Goal: Communication & Community: Answer question/provide support

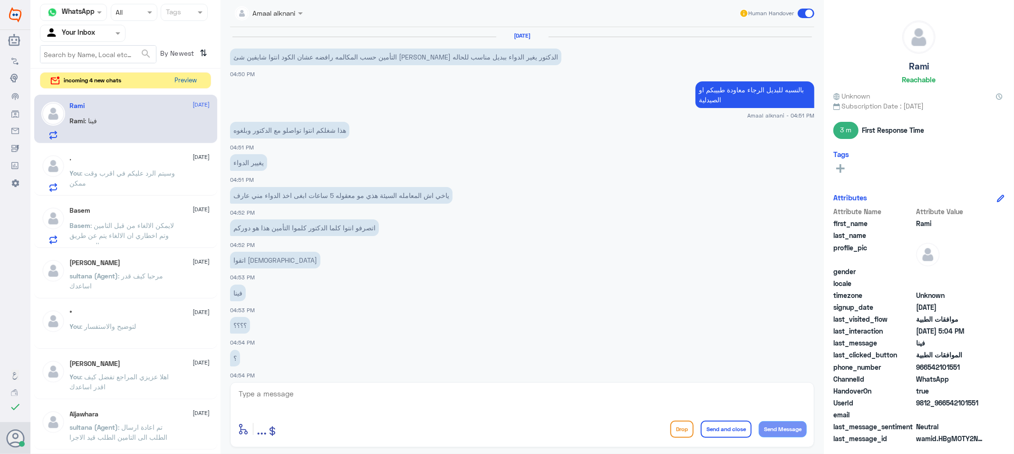
scroll to position [431, 0]
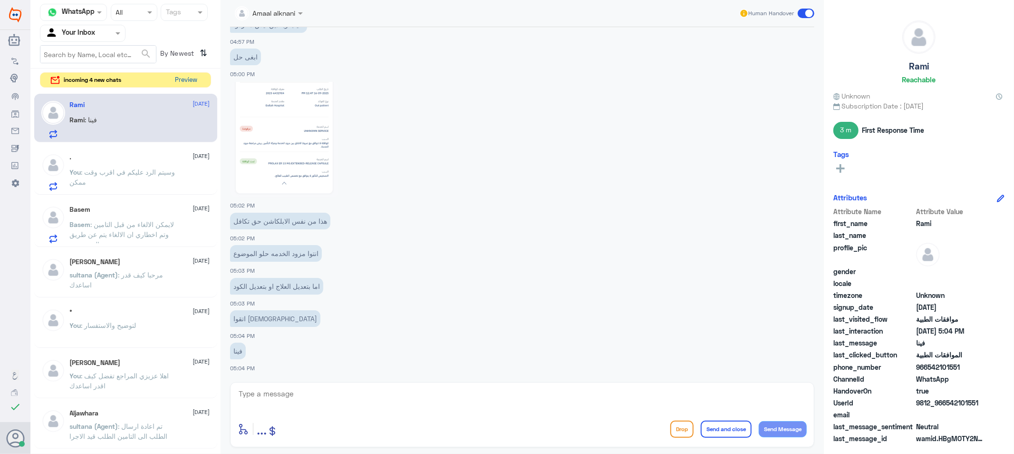
click at [181, 78] on button "Preview" at bounding box center [186, 80] width 29 height 15
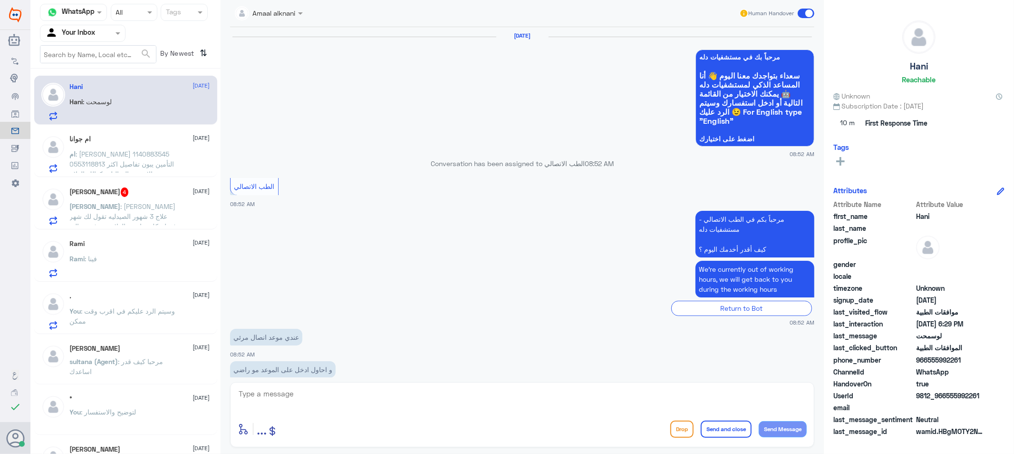
scroll to position [777, 0]
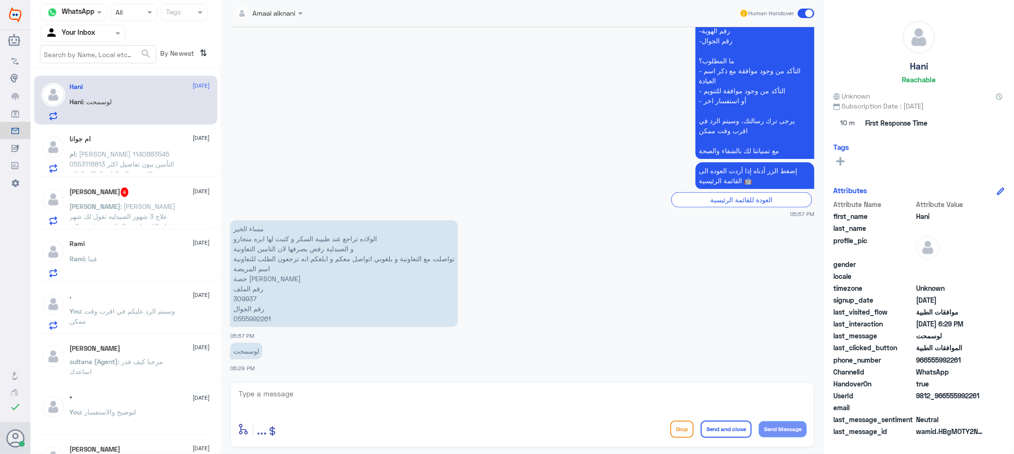
click at [282, 403] on textarea at bounding box center [522, 398] width 569 height 23
click at [252, 298] on p "مساء الخير الولاده تراجع عند طبيبة السكر و كتبت لها ابره منجارو و الصيدلية رفض …" at bounding box center [344, 273] width 228 height 107
copy p "309937"
click at [352, 399] on textarea at bounding box center [522, 398] width 569 height 23
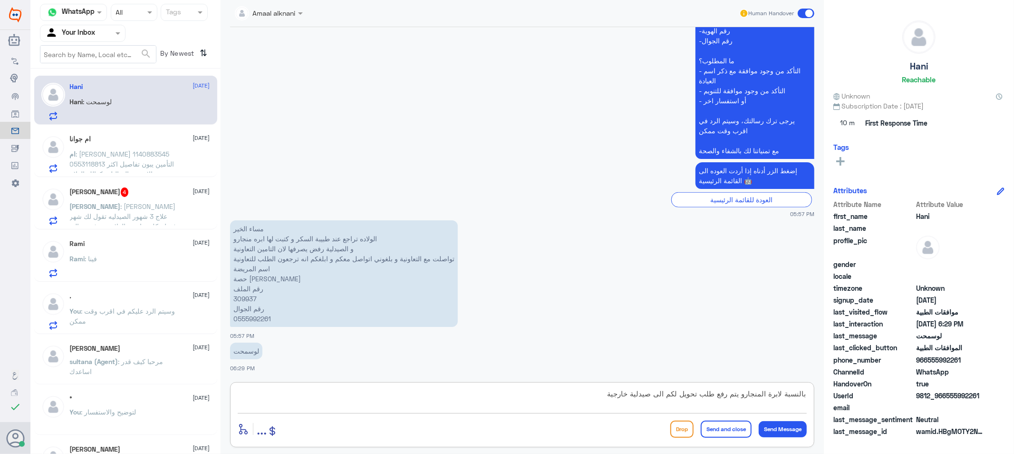
type textarea "بالنسبة لابرة المنجارو يتم رفع طلب تحويل لكم الى صيدلية خارجية"
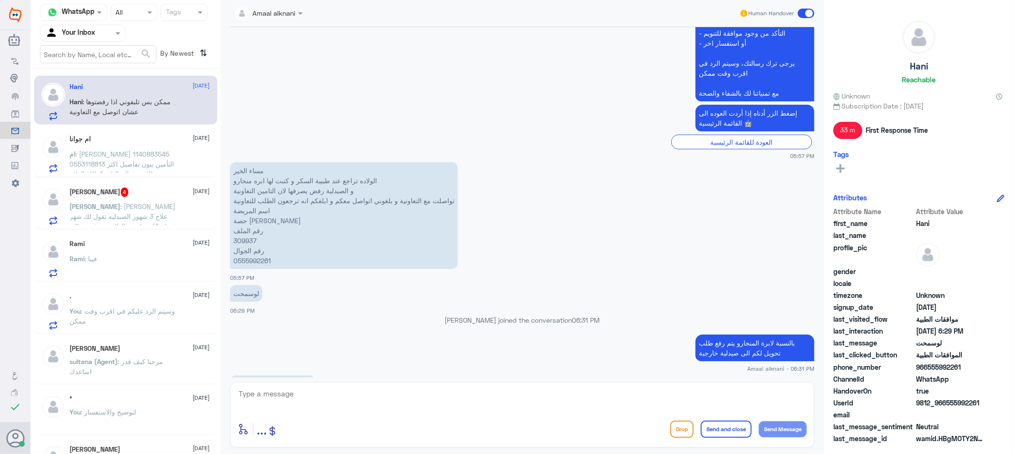
scroll to position [912, 0]
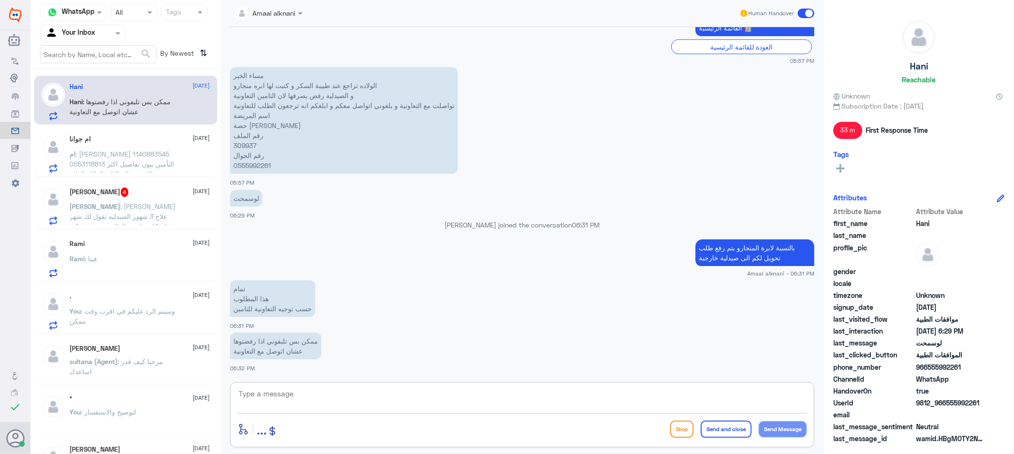
click at [343, 401] on textarea at bounding box center [522, 398] width 569 height 23
click at [291, 397] on textarea at bounding box center [522, 398] width 569 height 23
click at [250, 144] on p "مساء الخير الولاده تراجع عند طبيبة السكر و كتبت لها ابره منجارو و الصيدلية رفض …" at bounding box center [344, 120] width 228 height 107
copy p "309937"
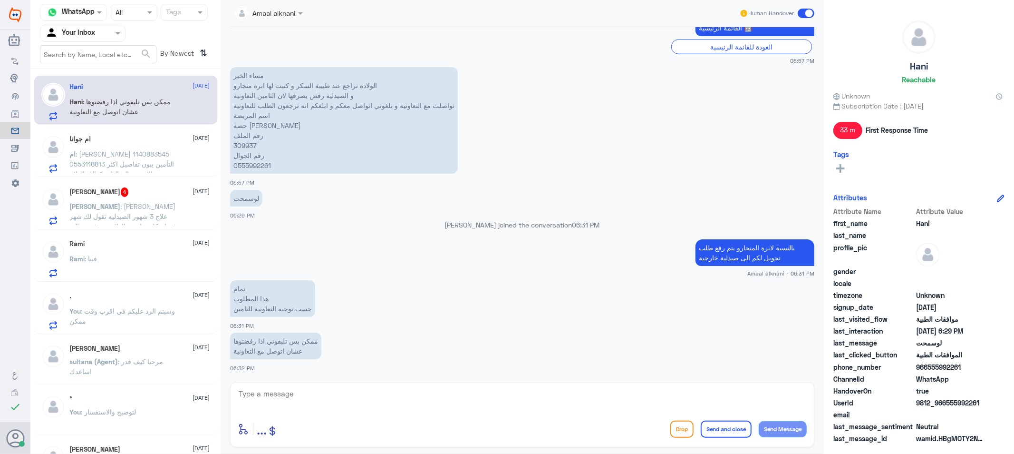
click at [453, 400] on textarea at bounding box center [522, 398] width 569 height 23
type textarea "هل لديكم وصفة مختومه من الصيدلية ؟"
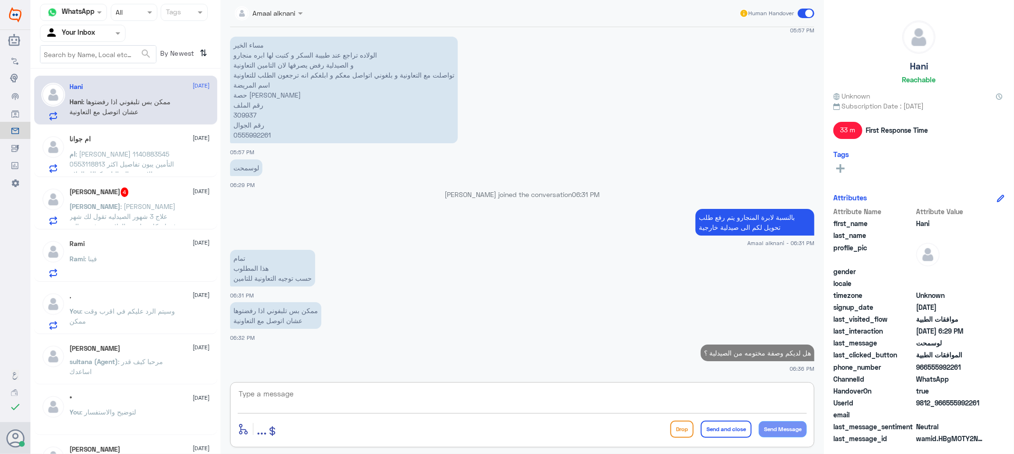
click at [146, 165] on span ": [PERSON_NAME] 1140883545 0553118813 التأمين يبون تفاصيل اكثر عن الاشعه والتحا…" at bounding box center [122, 174] width 105 height 48
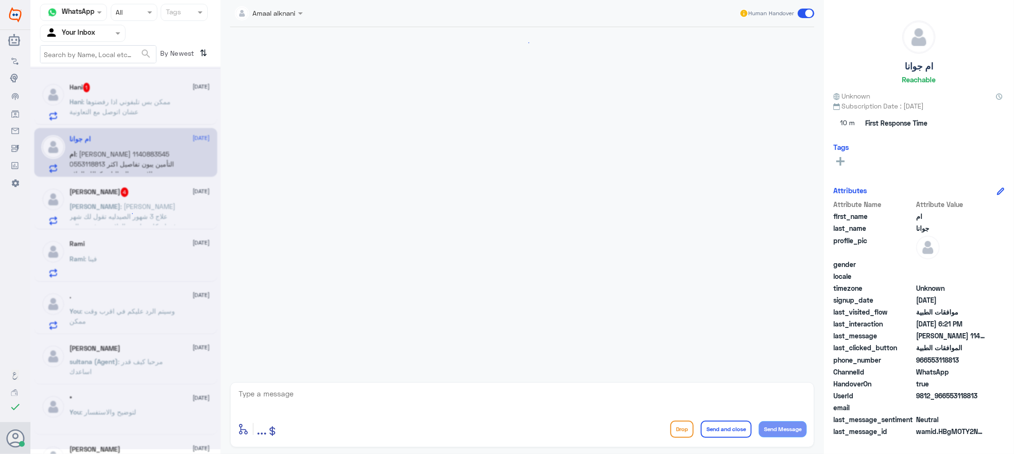
scroll to position [1078, 0]
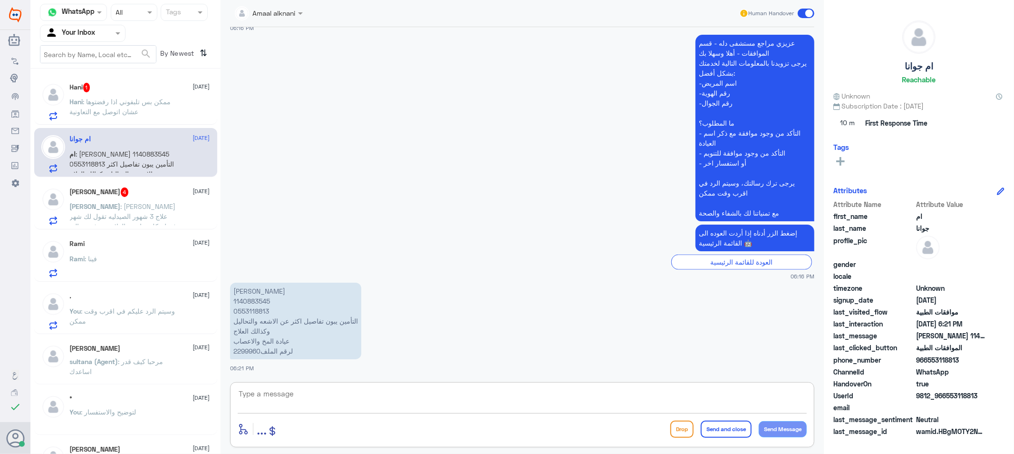
click at [316, 400] on textarea at bounding box center [522, 398] width 569 height 23
click at [247, 349] on p "[PERSON_NAME] 1140883545 0553118813 التأمين يبون تفاصيل اكثر عن الاشعه والتحالي…" at bounding box center [295, 320] width 131 height 77
copy p "الملف2299960"
click at [240, 352] on p "[PERSON_NAME] 1140883545 0553118813 التأمين يبون تفاصيل اكثر عن الاشعه والتحالي…" at bounding box center [295, 320] width 131 height 77
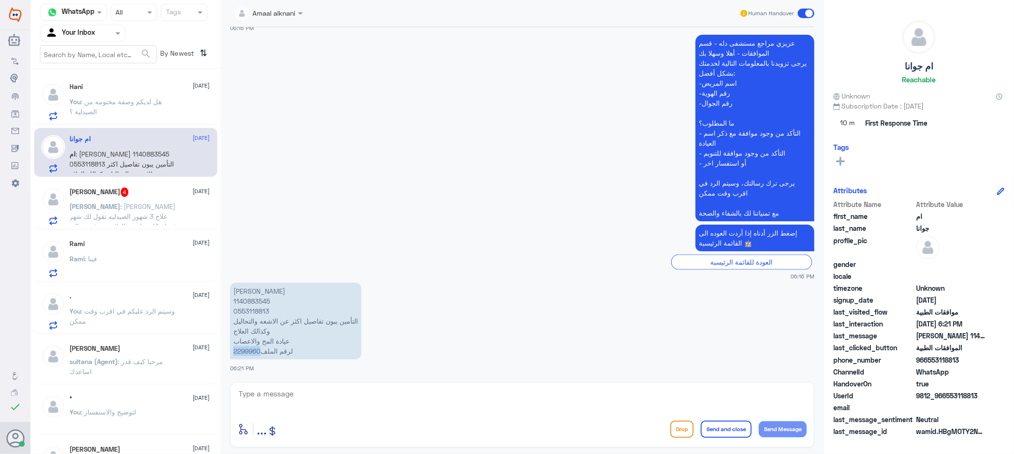
drag, startPoint x: 259, startPoint y: 350, endPoint x: 231, endPoint y: 347, distance: 28.6
click at [231, 347] on p "[PERSON_NAME] 1140883545 0553118813 التأمين يبون تفاصيل اكثر عن الاشعه والتحالي…" at bounding box center [295, 320] width 131 height 77
click at [389, 403] on textarea at bounding box center [522, 398] width 569 height 23
type textarea "هل لديكم فحوصات خارجية تدعم الحاله"
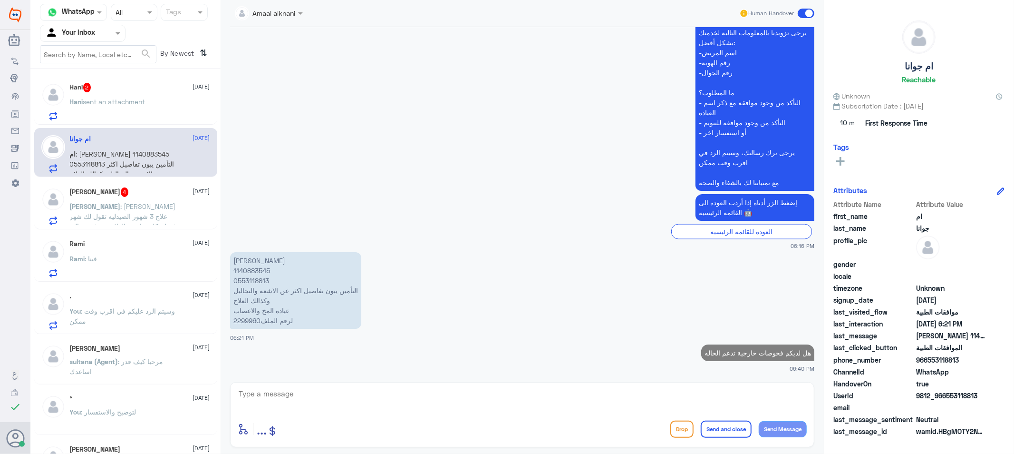
click at [136, 97] on span "sent an attachment" at bounding box center [114, 101] width 62 height 8
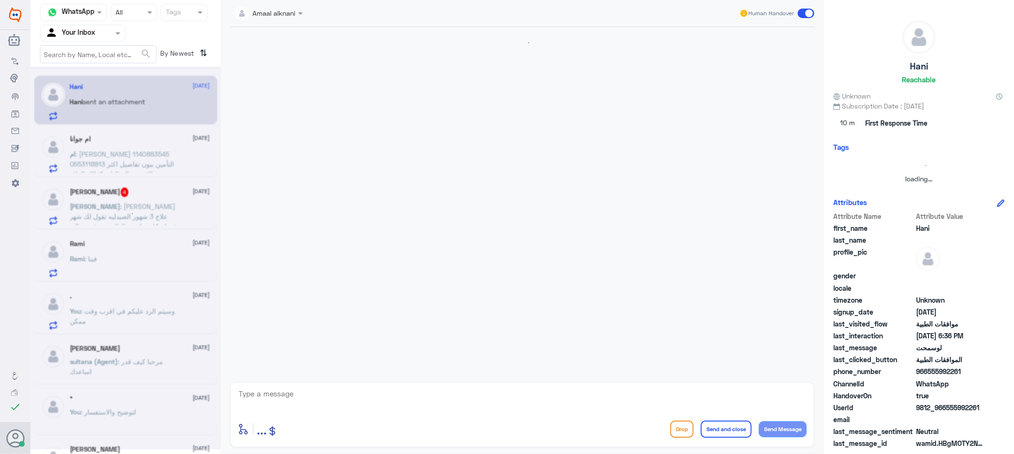
scroll to position [779, 0]
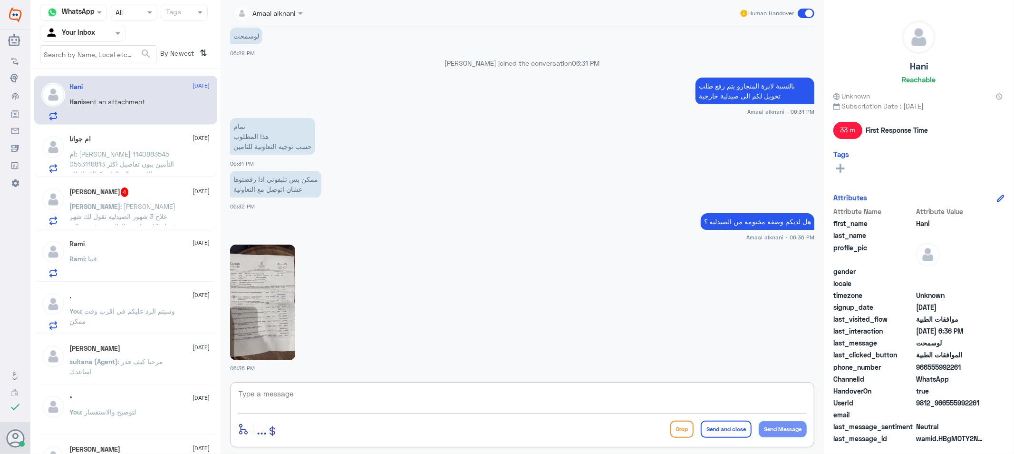
click at [274, 389] on textarea at bounding box center [522, 398] width 569 height 23
click at [254, 300] on img at bounding box center [262, 302] width 65 height 116
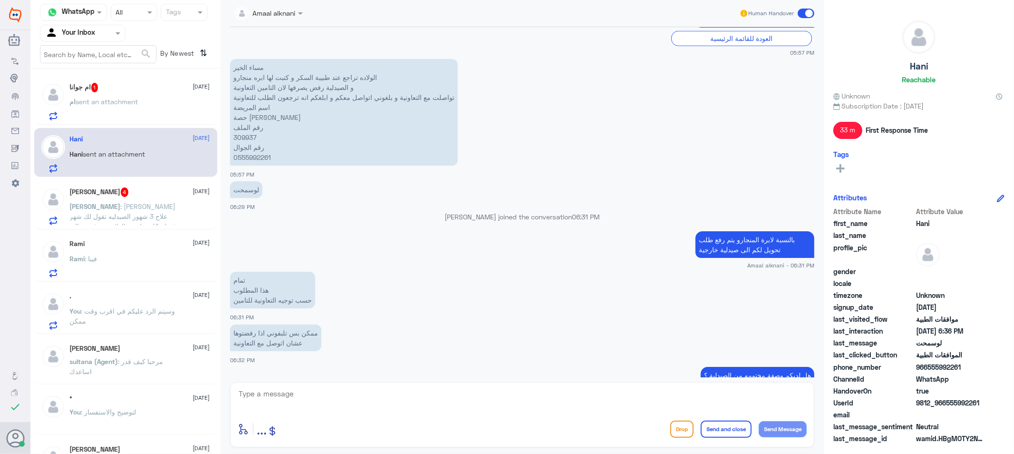
scroll to position [620, 0]
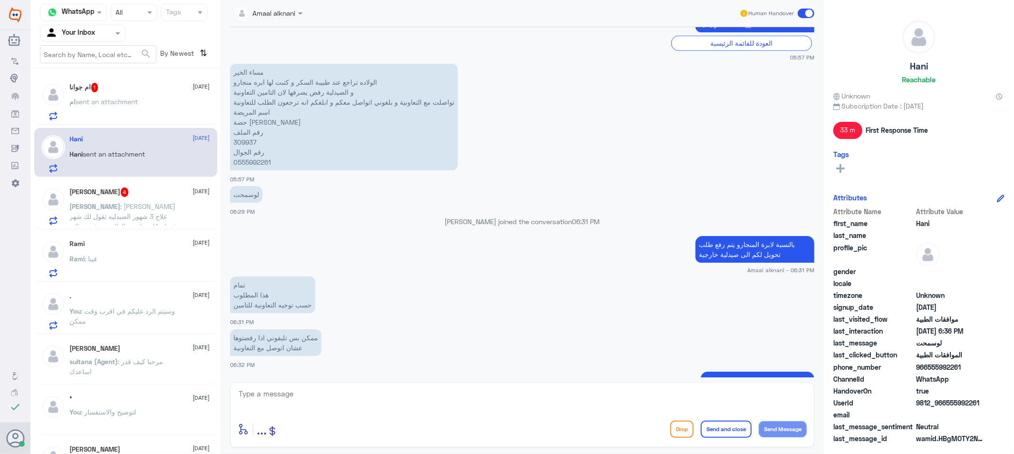
click at [251, 141] on p "مساء الخير الولاده تراجع عند طبيبة السكر و كتبت لها ابره منجارو و الصيدلية رفض …" at bounding box center [344, 117] width 228 height 107
copy p "309937"
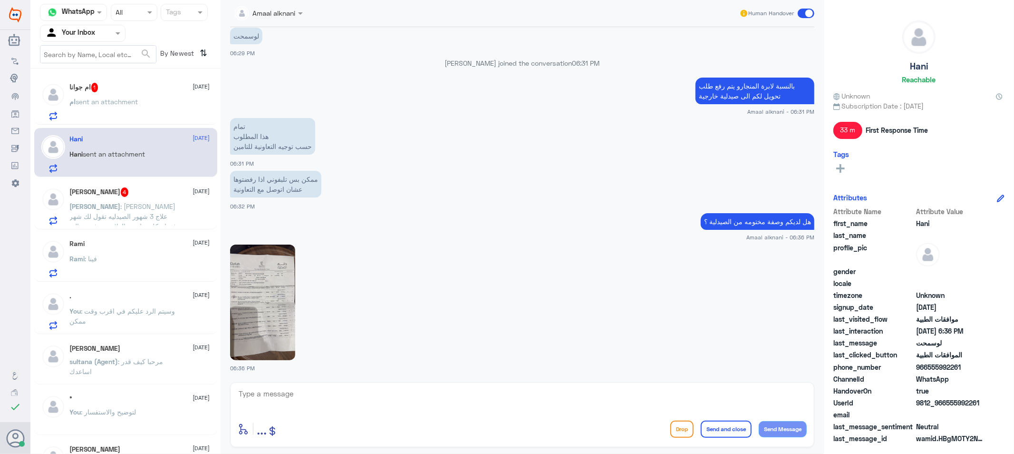
click at [239, 291] on img at bounding box center [262, 302] width 65 height 116
click at [364, 405] on textarea at bounding box center [522, 398] width 569 height 23
type textarea "تم رفع طلب تحويل"
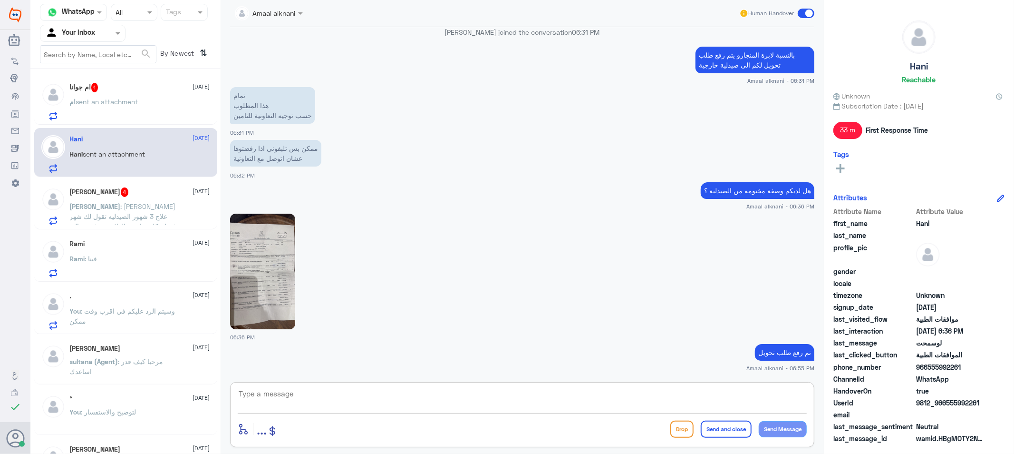
click at [103, 105] on span "sent an attachment" at bounding box center [107, 101] width 62 height 8
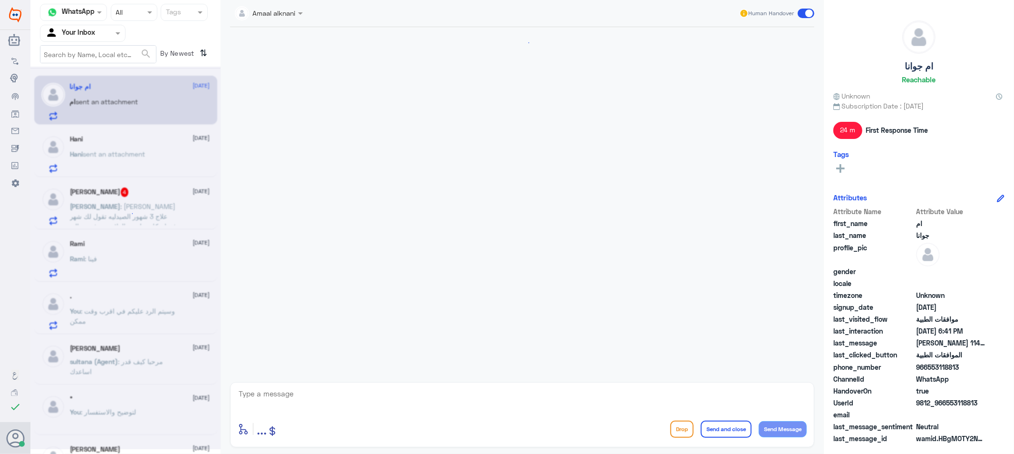
scroll to position [1080, 0]
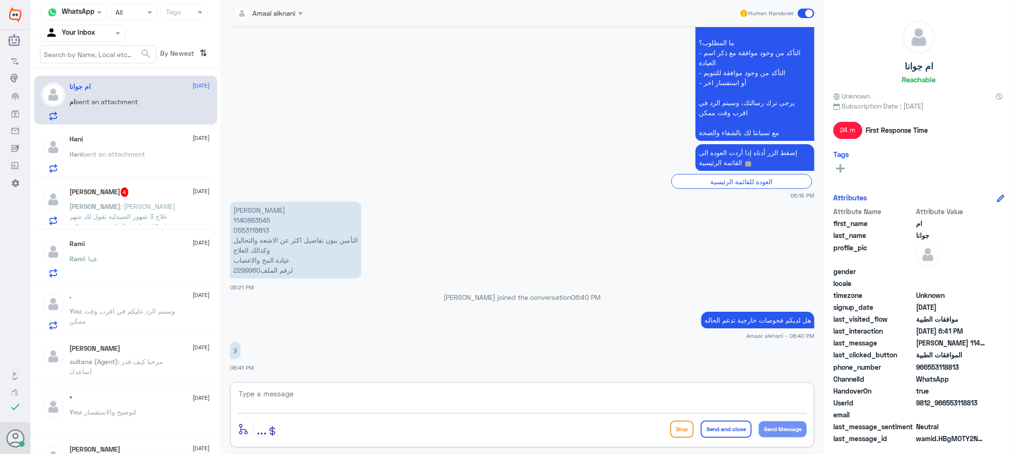
click at [292, 391] on textarea at bounding box center [522, 398] width 569 height 23
click at [251, 229] on p "[PERSON_NAME] 1140883545 0553118813 التأمين يبون تفاصيل اكثر عن الاشعه والتحالي…" at bounding box center [295, 240] width 131 height 77
copy p "0553118813"
click at [7, 283] on div "Flow Builder Conversational Skills Broadcast Audience Inbox Growth Tools Analyt…" at bounding box center [15, 232] width 30 height 363
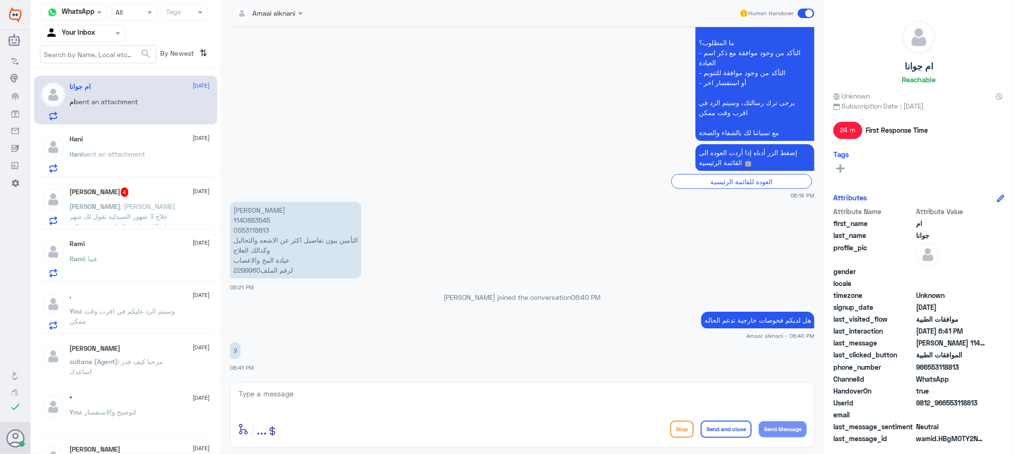
click at [97, 198] on div "[PERSON_NAME] 4 [DATE] [PERSON_NAME] : [PERSON_NAME] علاج 3 شهور الصيدليه تقول …" at bounding box center [140, 206] width 140 height 38
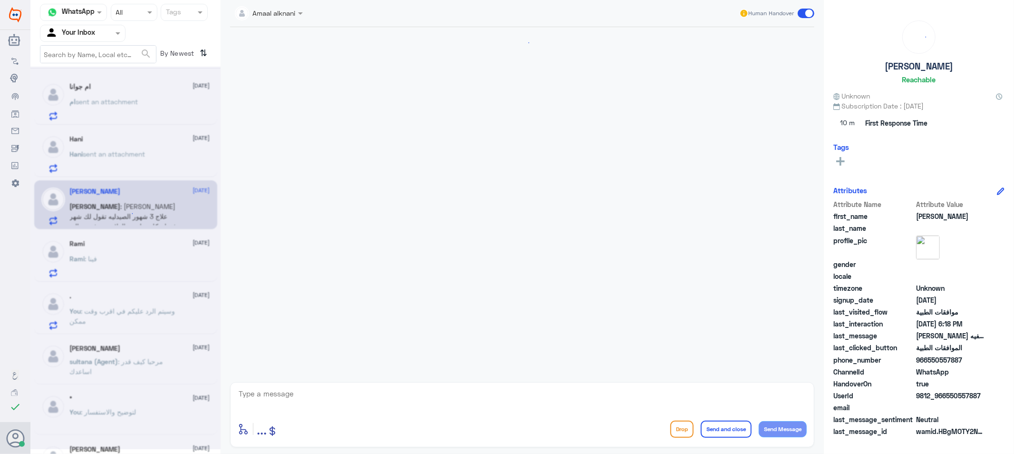
scroll to position [221, 0]
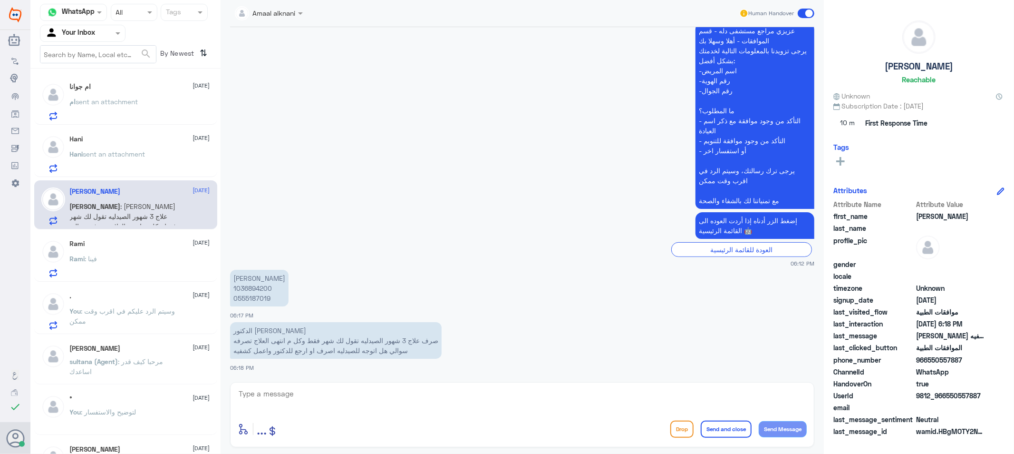
click at [127, 98] on span "sent an attachment" at bounding box center [107, 101] width 62 height 8
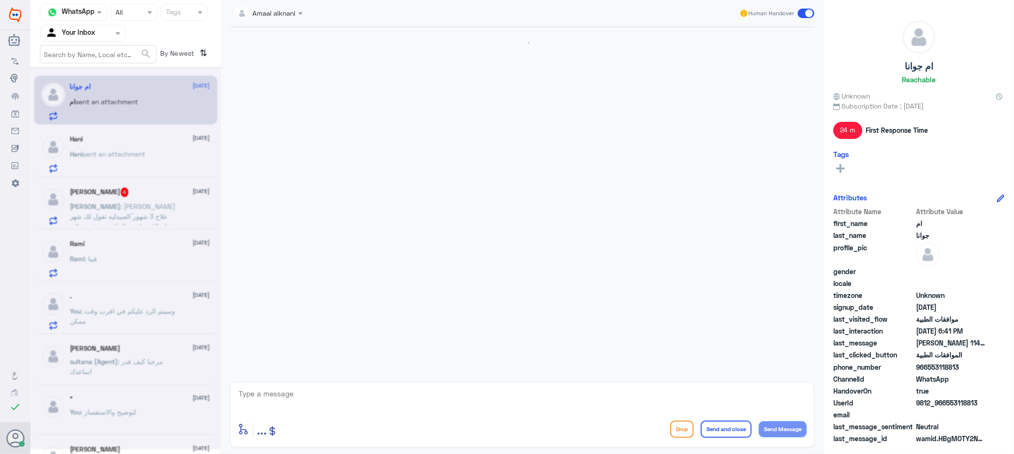
drag, startPoint x: 138, startPoint y: 153, endPoint x: 127, endPoint y: 161, distance: 13.7
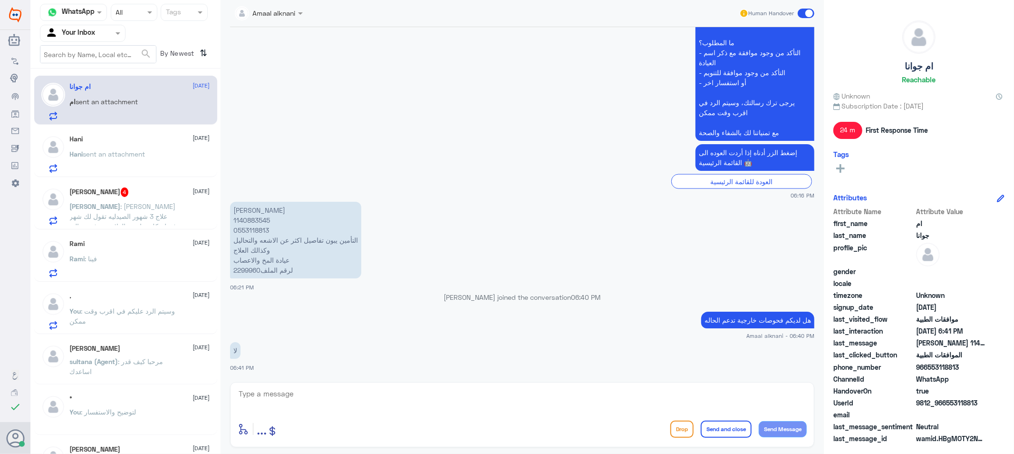
click at [279, 396] on textarea at bounding box center [522, 398] width 569 height 23
type textarea "للاسف التامين يحتاج معلومات اضافية"
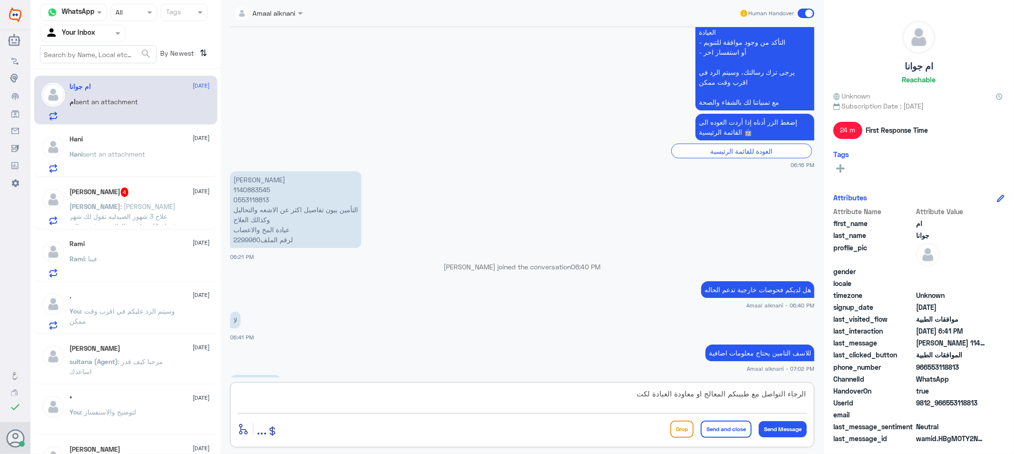
scroll to position [1143, 0]
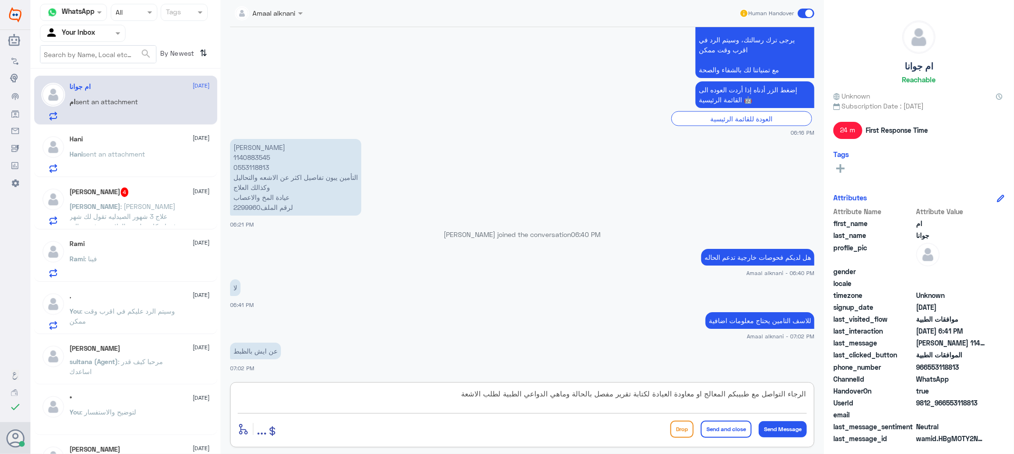
type textarea "الرجاء التواصل مع طبيبكم المعالج او معاودة العيادة لكتابة تقرير مفصل بالحالة وم…"
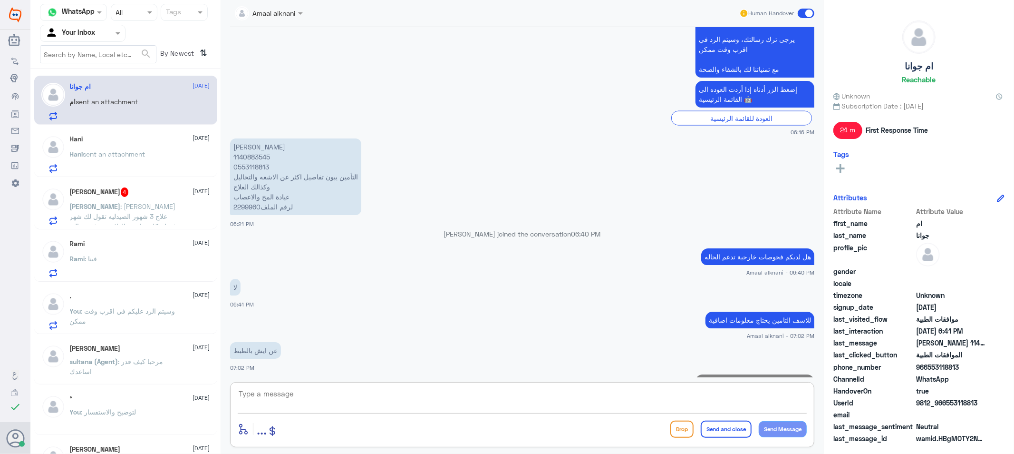
scroll to position [1203, 0]
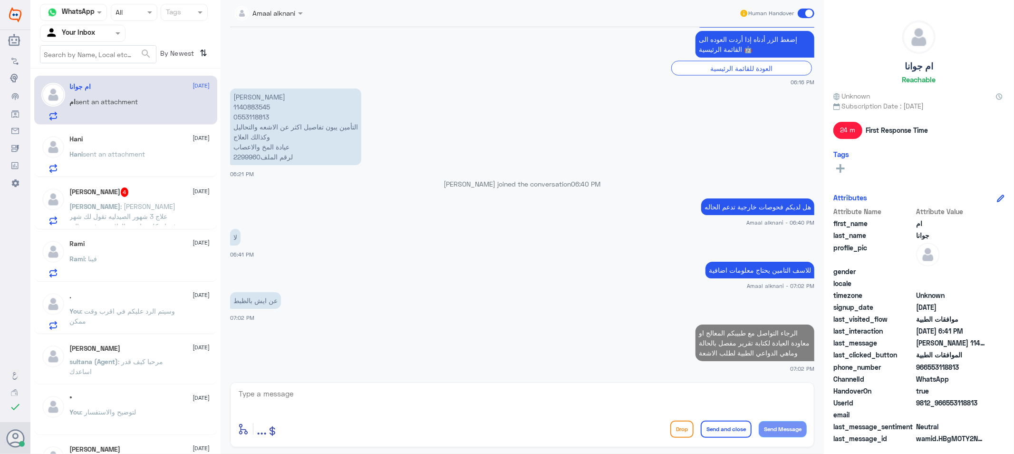
click at [128, 210] on p "[PERSON_NAME] : [PERSON_NAME] علاج 3 شهور الصيدليه تقول لك شهر فقط وكل م انتهى …" at bounding box center [123, 213] width 107 height 24
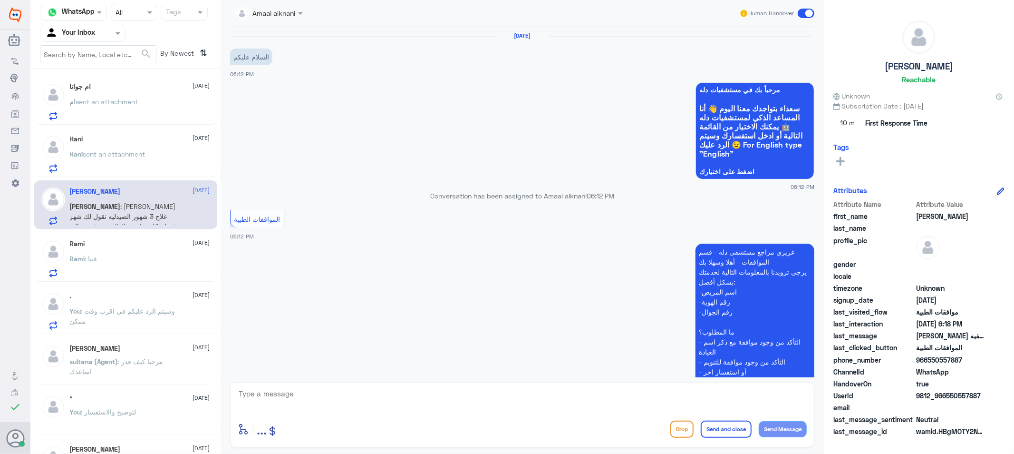
scroll to position [221, 0]
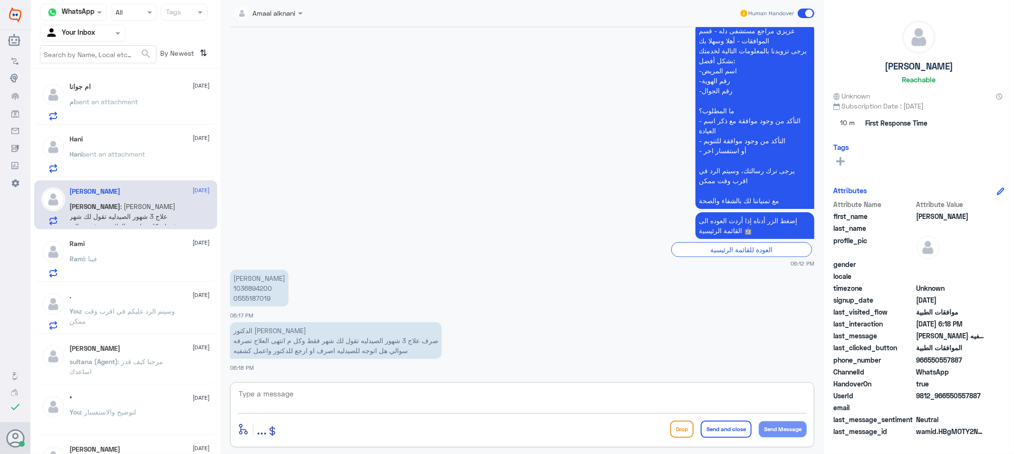
click at [360, 395] on textarea at bounding box center [522, 398] width 569 height 23
click at [107, 155] on span "sent an attachment" at bounding box center [114, 154] width 62 height 8
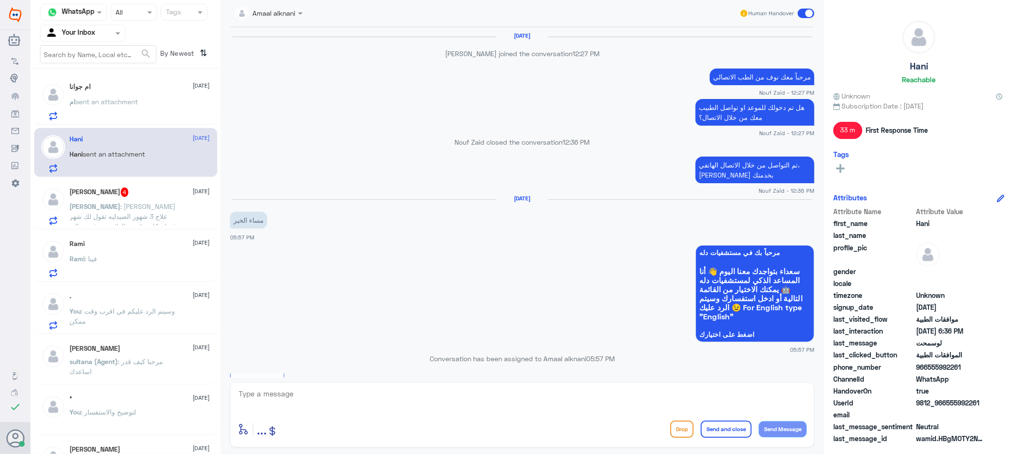
scroll to position [779, 0]
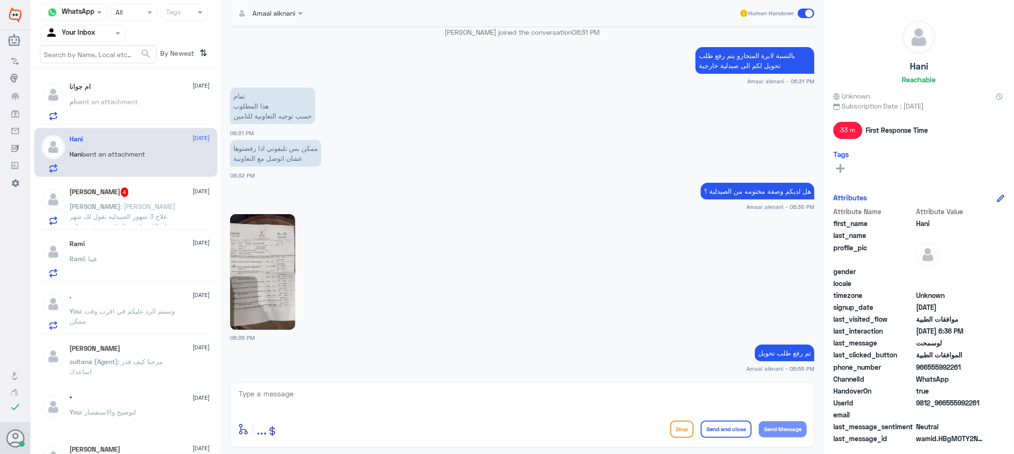
click at [301, 396] on textarea at bounding box center [522, 398] width 569 height 23
type textarea "تحت الاجراء الان"
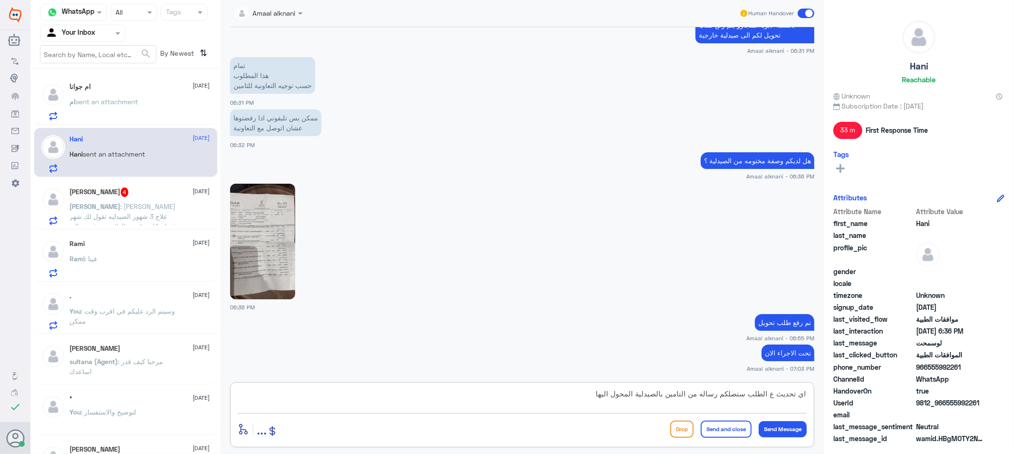
type textarea "اي تحديث ع الطلب ستصلكم رساله من التامين بالصيدلية المحول اليها"
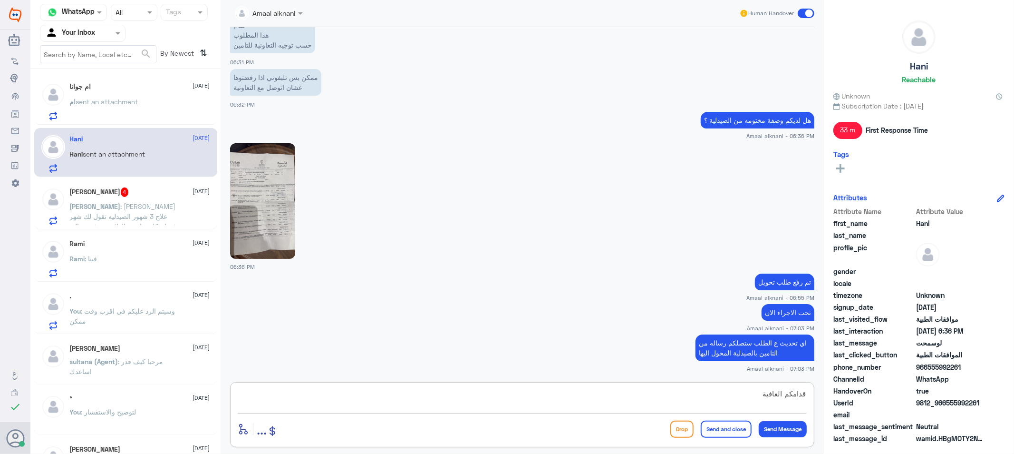
type textarea "قدامكم العافية"
click at [725, 429] on button "Send and close" at bounding box center [726, 428] width 51 height 17
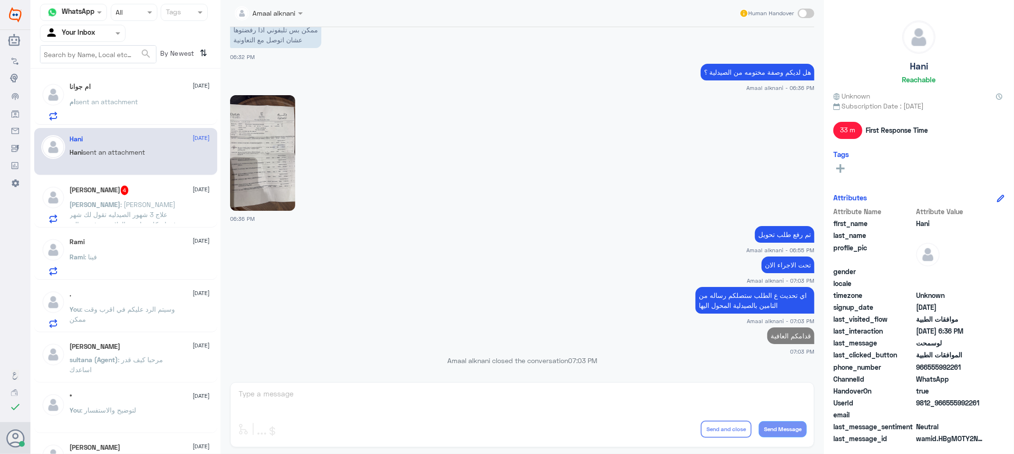
scroll to position [878, 0]
click at [124, 225] on div "[PERSON_NAME] 4 [DATE] [PERSON_NAME] : [PERSON_NAME] علاج 3 شهور الصيدليه تقول …" at bounding box center [125, 202] width 183 height 49
click at [111, 209] on p "[PERSON_NAME] : [PERSON_NAME] علاج 3 شهور الصيدليه تقول لك شهر فقط وكل م انتهى …" at bounding box center [123, 211] width 107 height 24
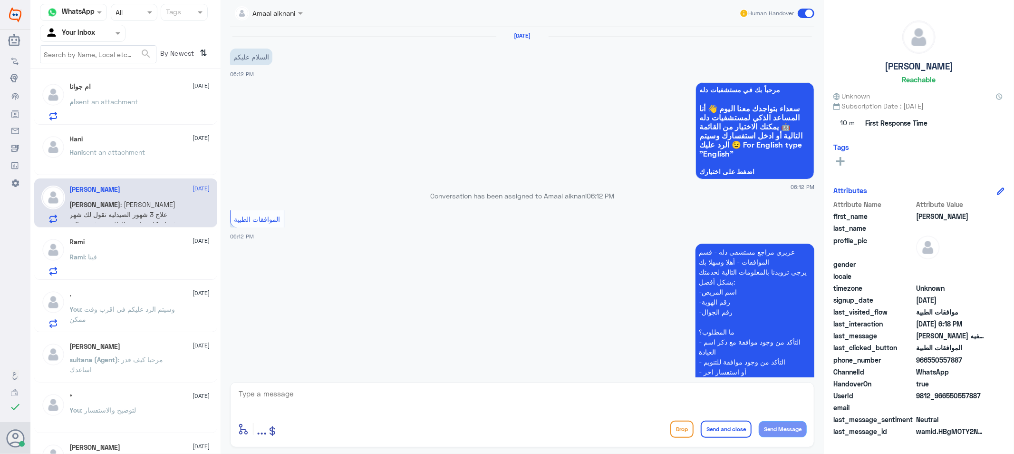
scroll to position [221, 0]
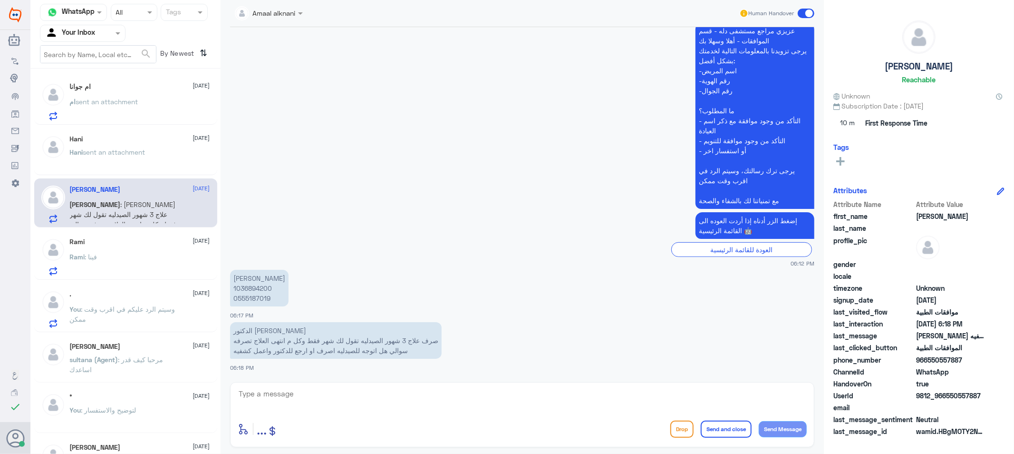
click at [303, 402] on textarea at bounding box center [522, 398] width 569 height 23
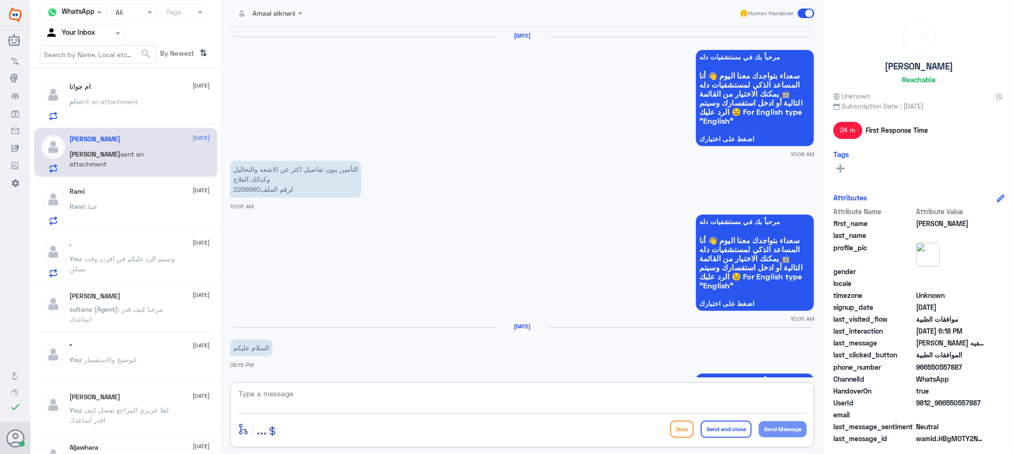
scroll to position [1012, 0]
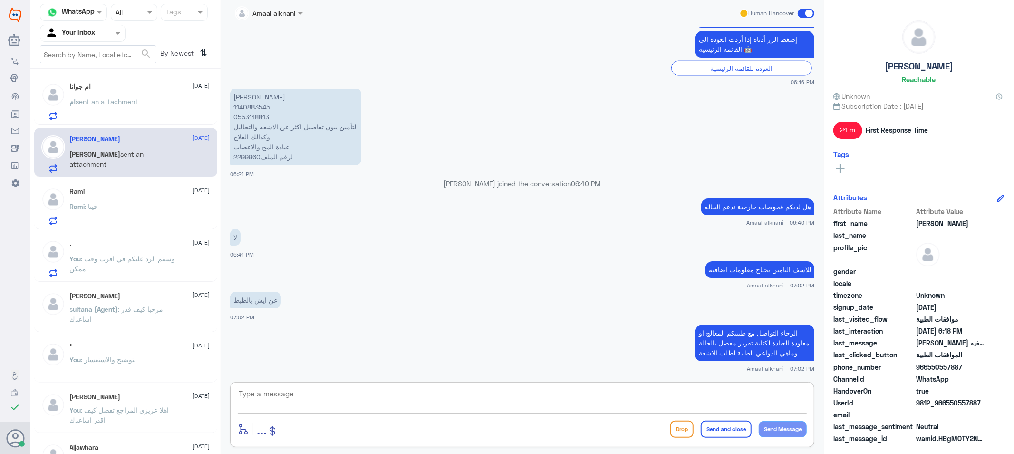
click at [384, 405] on textarea at bounding box center [522, 398] width 569 height 23
click at [528, 401] on textarea at bounding box center [522, 398] width 569 height 23
click at [124, 196] on div "Rami [DATE] Rami : فينا" at bounding box center [140, 206] width 140 height 38
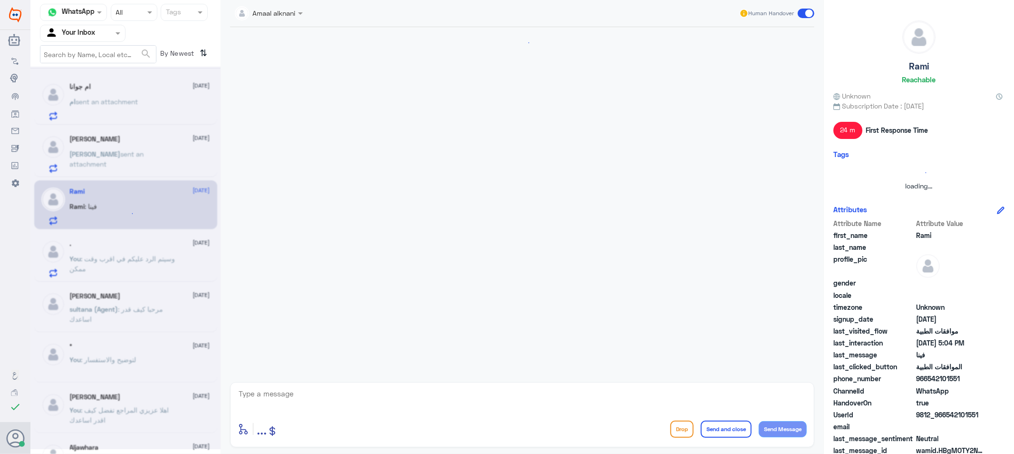
scroll to position [431, 0]
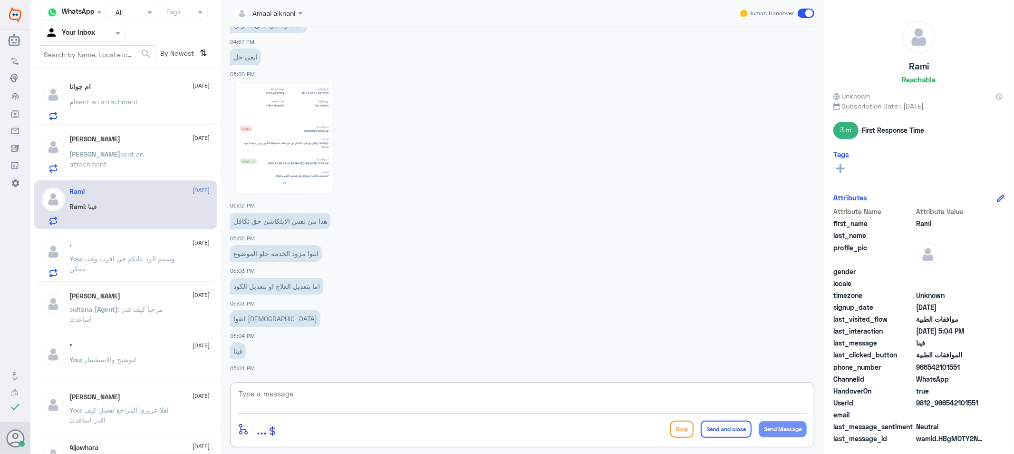
click at [317, 389] on textarea at bounding box center [522, 398] width 569 height 23
click at [118, 106] on p "ام sent an attachment" at bounding box center [104, 109] width 68 height 24
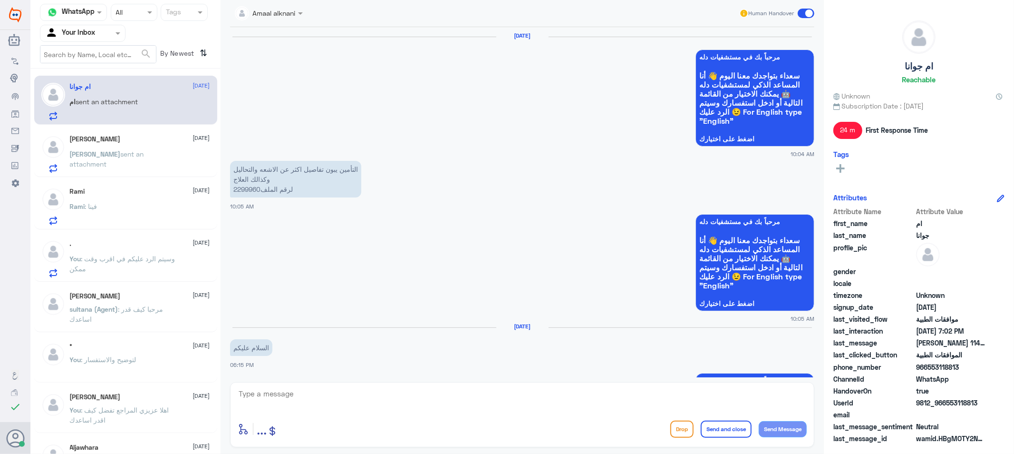
scroll to position [1012, 0]
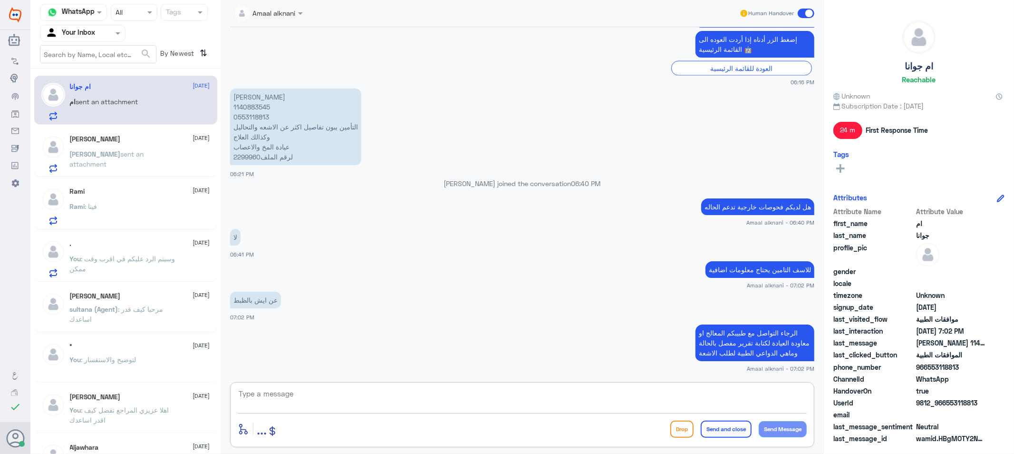
click at [307, 399] on textarea at bounding box center [522, 398] width 569 height 23
click at [121, 265] on p "You : وسيتم الرد عليكم في اقرب وقت ممكن" at bounding box center [123, 265] width 107 height 24
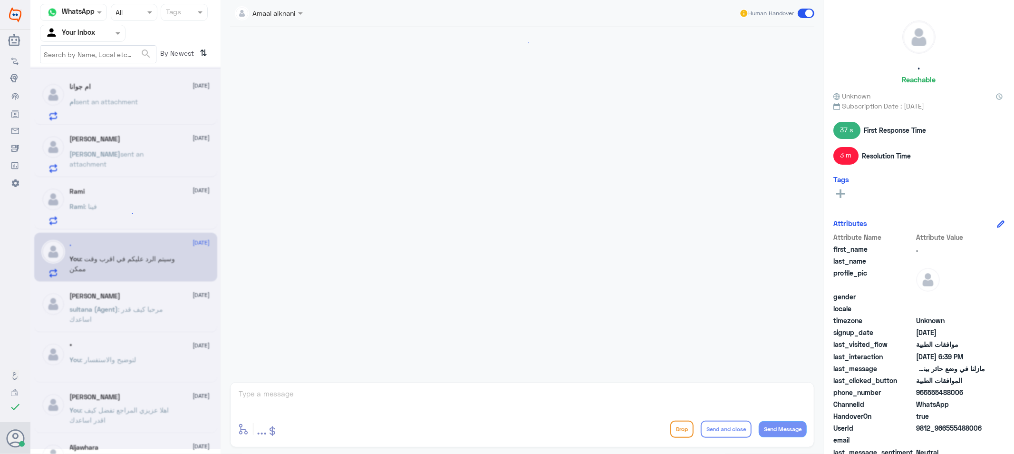
scroll to position [692, 0]
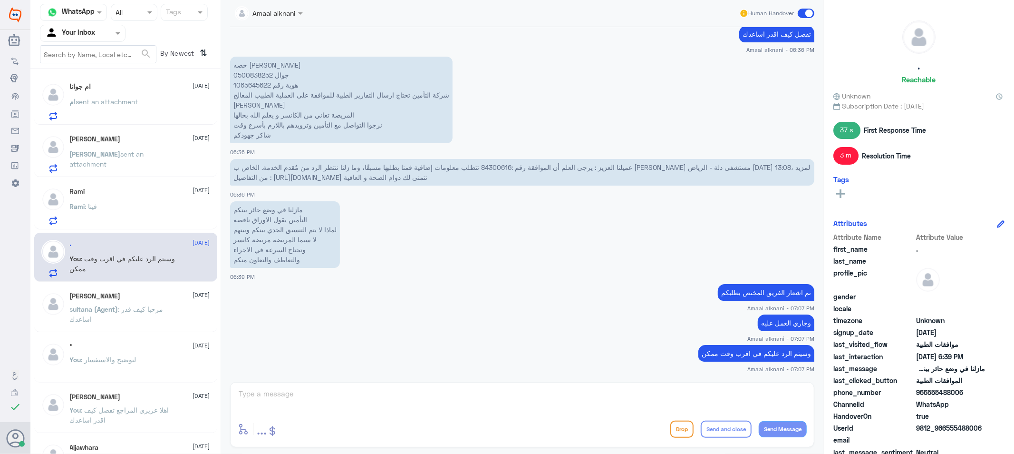
click at [296, 374] on div "[DATE] السلام عليكم و [PERSON_NAME] - 01:41 PM سيتم الآن ارسال الطلب الخاص بكم …" at bounding box center [522, 202] width 594 height 350
click at [299, 393] on div "Amaal alknani Human Handover [DATE] السلام عليكم و [PERSON_NAME] - 01:41 PM سيت…" at bounding box center [523, 228] width 604 height 457
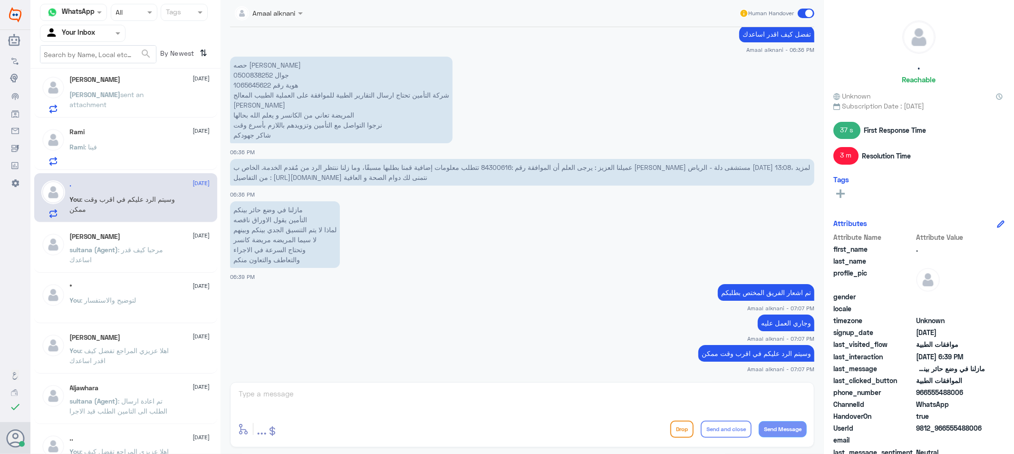
scroll to position [158, 0]
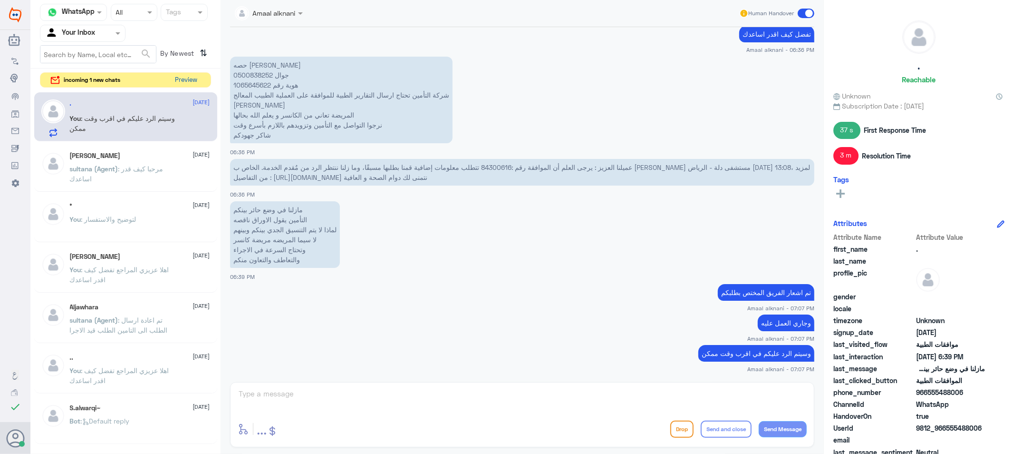
click at [197, 82] on button "Preview" at bounding box center [186, 80] width 29 height 15
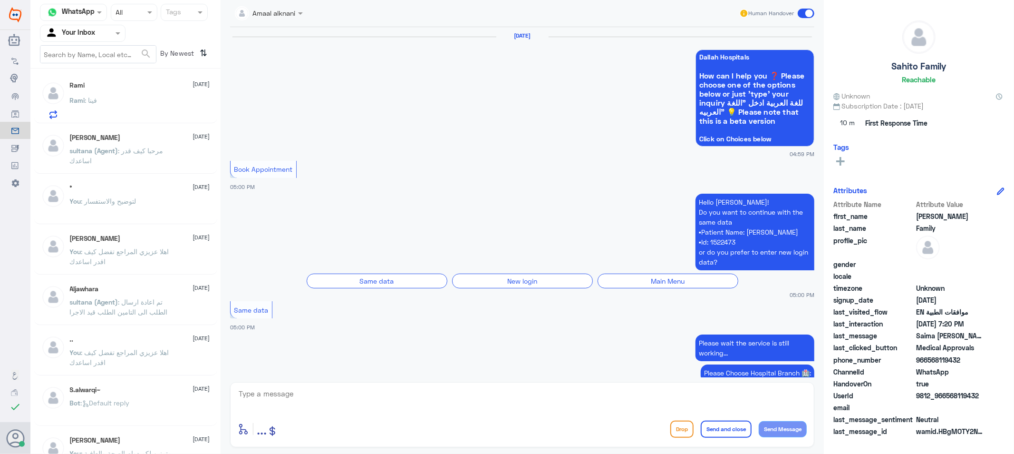
scroll to position [1053, 0]
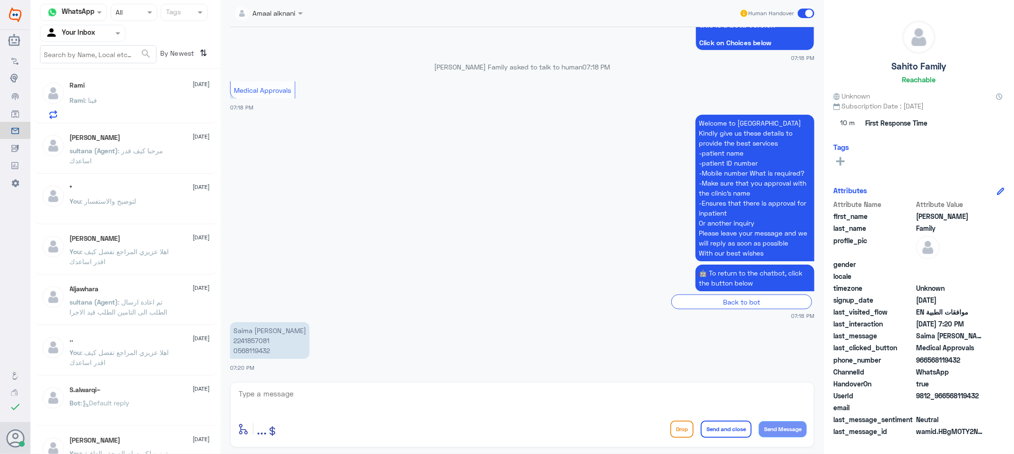
click at [365, 398] on textarea at bounding box center [522, 398] width 569 height 23
click at [253, 349] on p "Saima [PERSON_NAME] 2241857081 0568119432" at bounding box center [269, 340] width 79 height 37
copy p "0568119432"
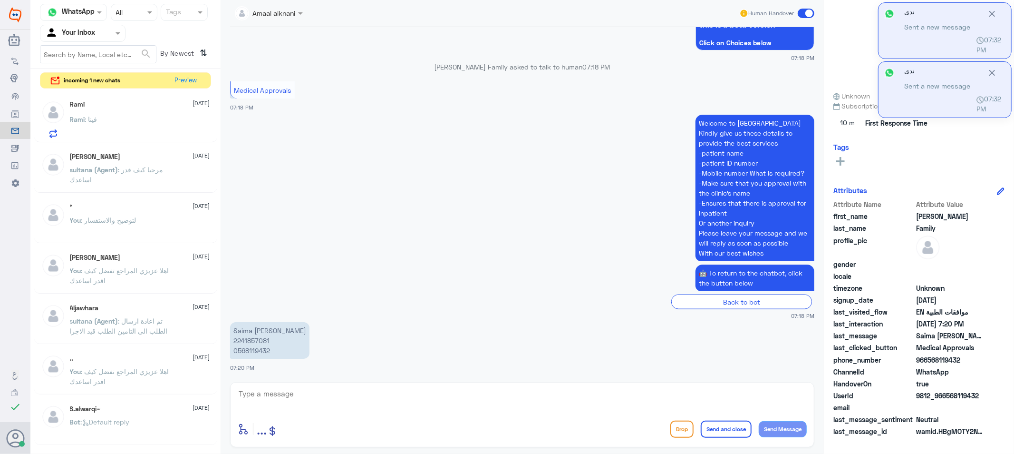
click at [367, 391] on textarea at bounding box center [522, 398] width 569 height 23
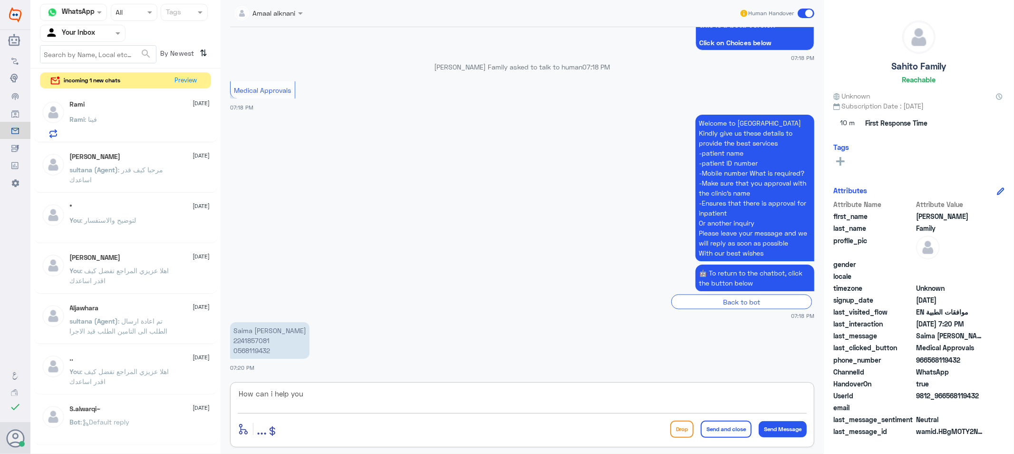
type textarea "How can i help you ?"
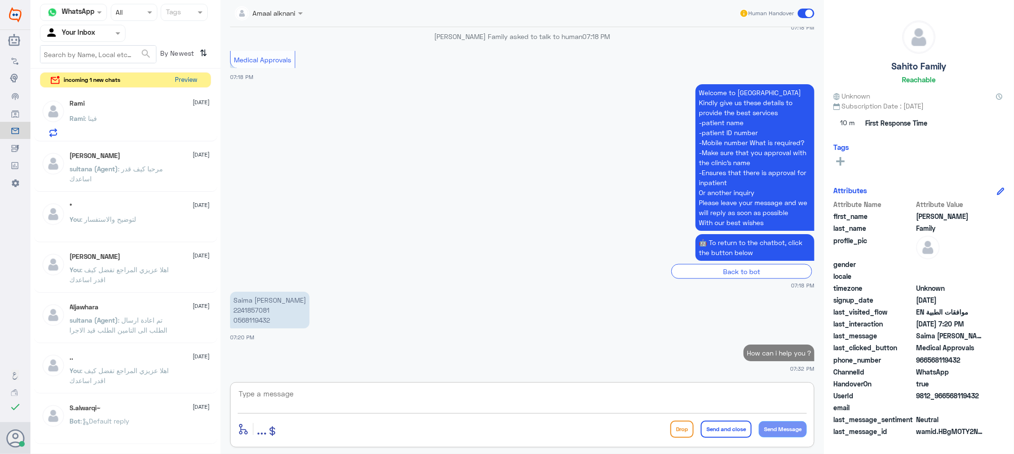
click at [192, 81] on button "Preview" at bounding box center [186, 80] width 29 height 15
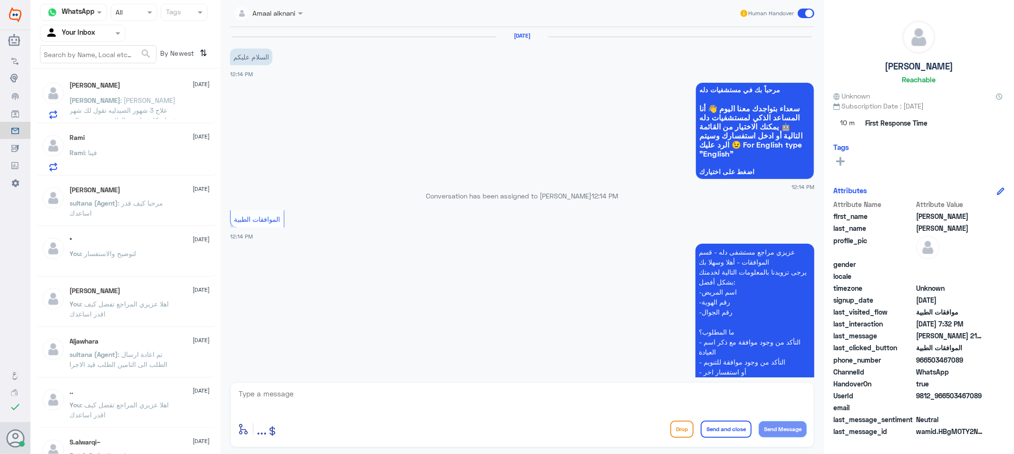
scroll to position [961, 0]
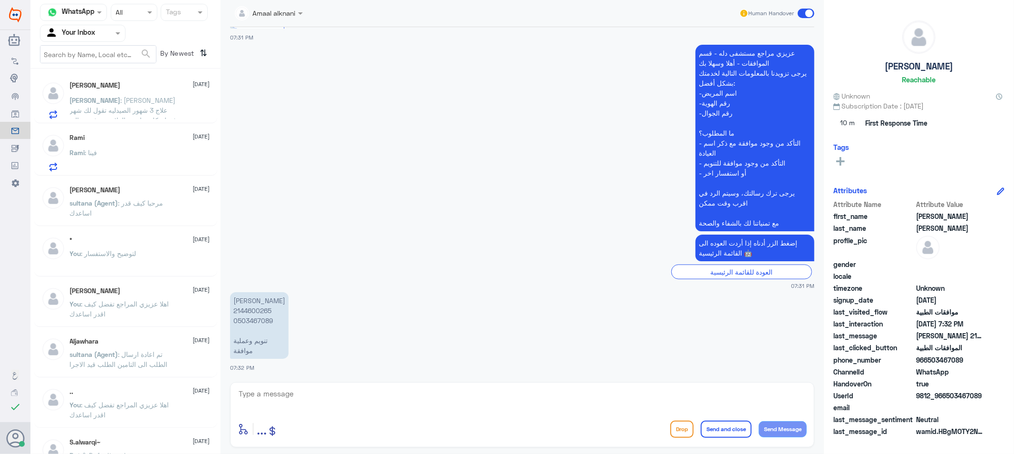
click at [321, 400] on textarea at bounding box center [522, 398] width 569 height 23
click at [260, 317] on p "[PERSON_NAME] 2144600265 0503467089 تنويم وعملية موافقة" at bounding box center [259, 325] width 58 height 67
copy p "0503467089"
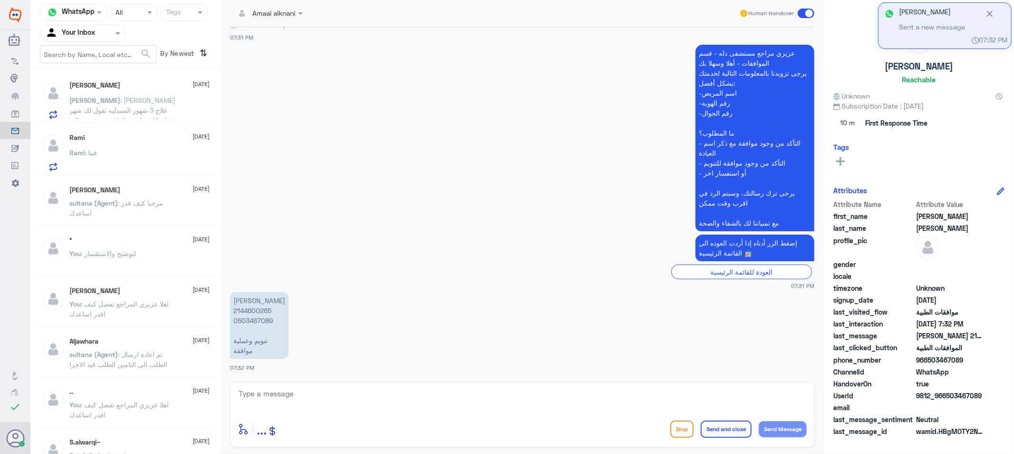
click at [349, 402] on textarea at bounding box center [522, 398] width 569 height 23
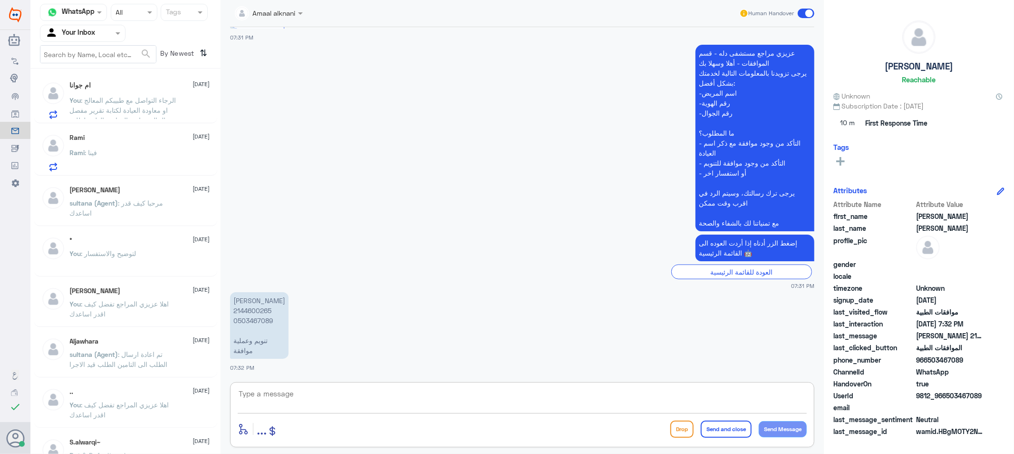
click at [278, 396] on textarea at bounding box center [522, 398] width 569 height 23
type textarea "طلبكم قيد المتابعة مع فريق العمليات"
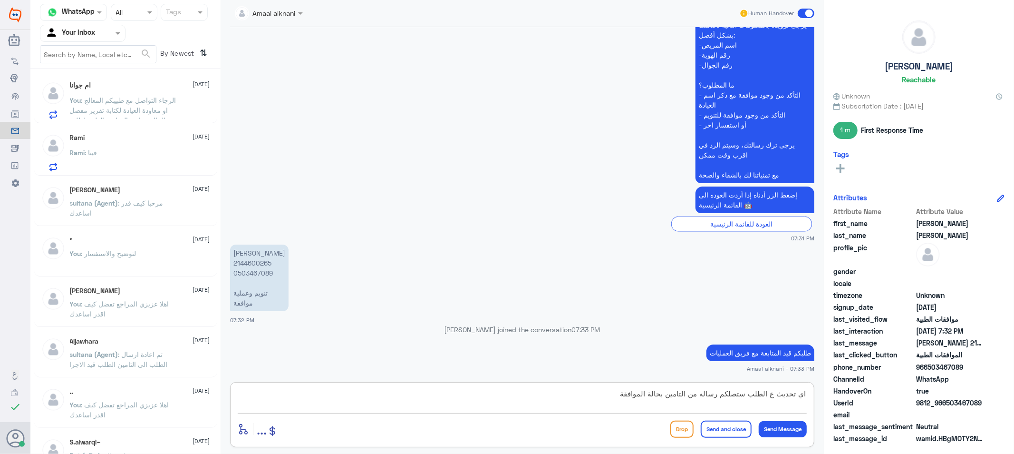
type textarea "اي تحديث ع الطلب ستصلكم رساله من التامين بحالة الموافقة"
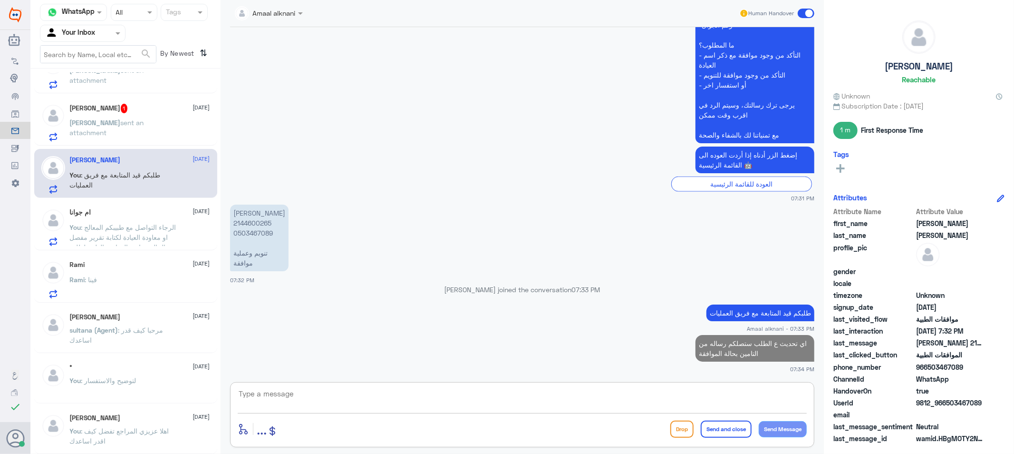
scroll to position [0, 0]
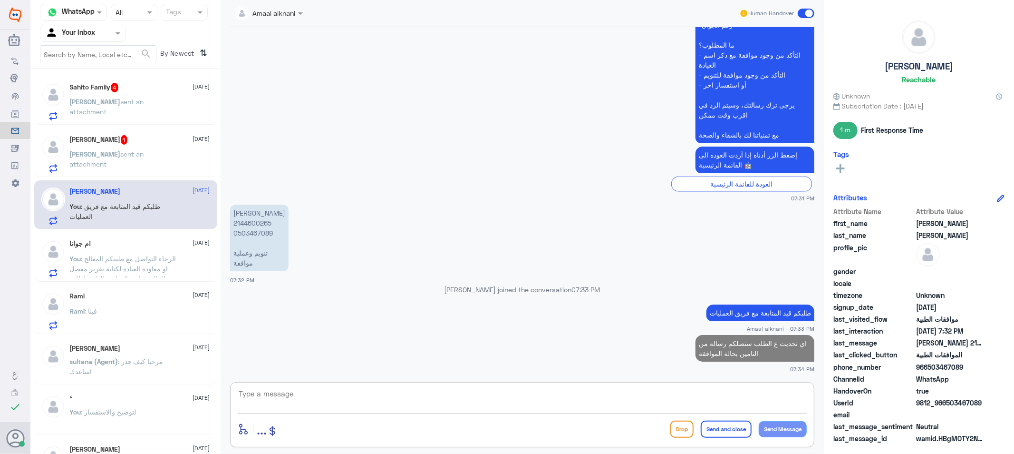
click at [133, 141] on div "[PERSON_NAME] 1 [DATE]" at bounding box center [140, 140] width 140 height 10
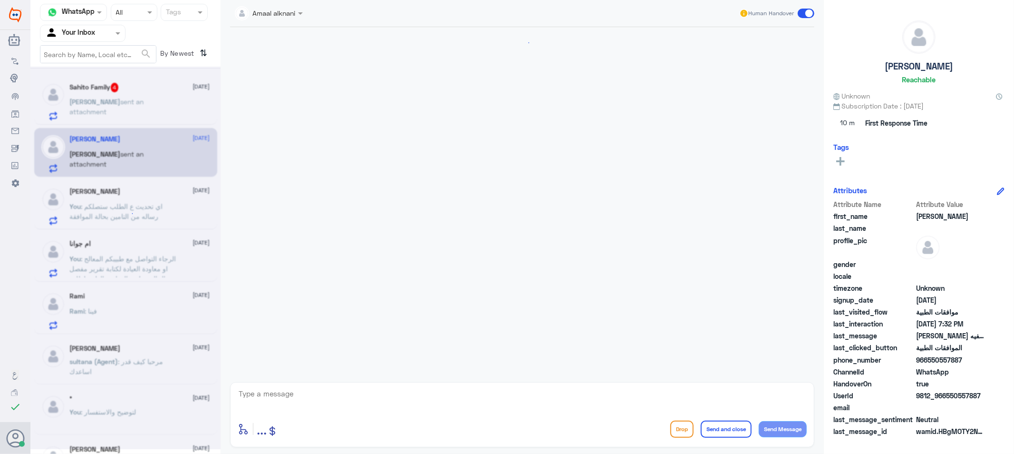
scroll to position [253, 0]
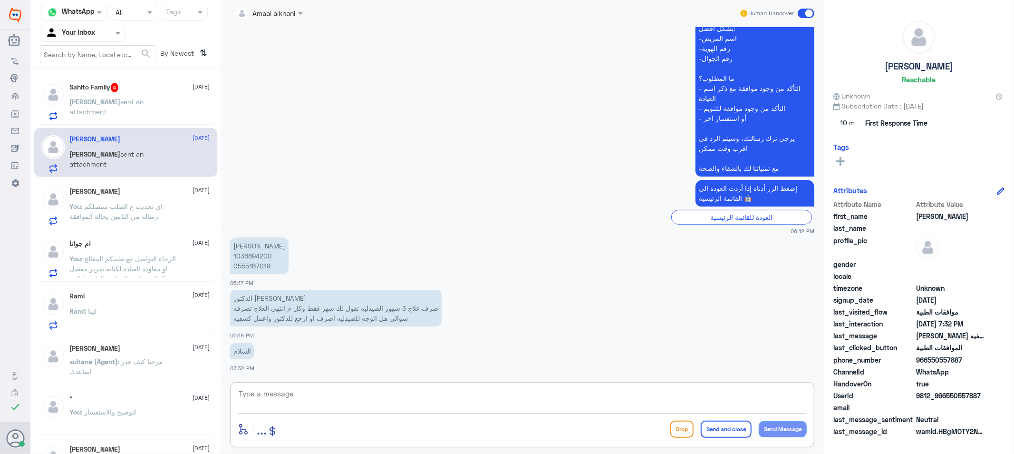
click at [345, 398] on textarea at bounding box center [522, 398] width 569 height 23
click at [315, 403] on textarea at bounding box center [522, 398] width 569 height 23
type textarea "اذا انتهى الشهر يتطلب دخولك ع الطبيب"
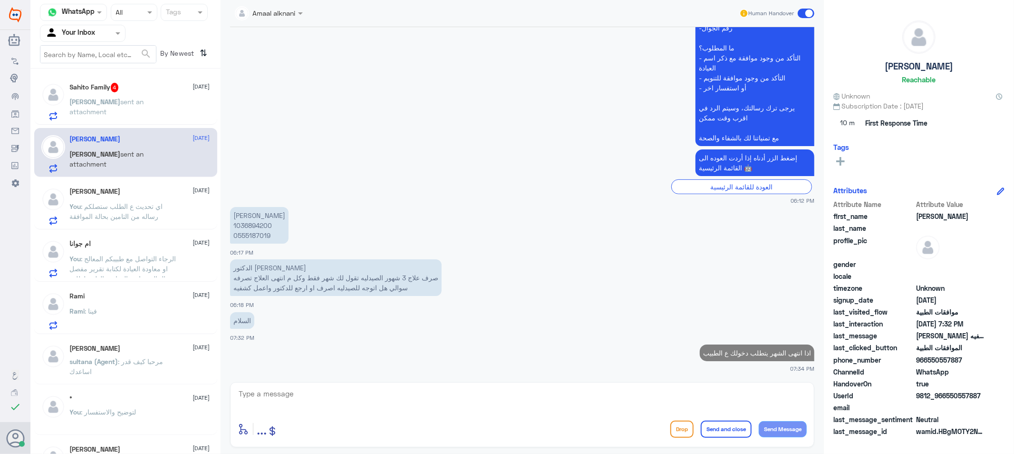
click at [124, 98] on span "sent an attachment" at bounding box center [107, 106] width 74 height 18
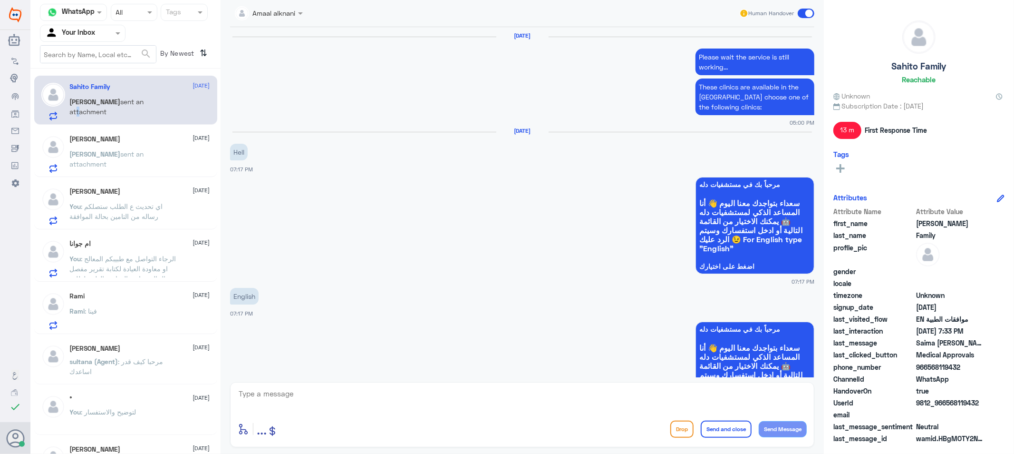
scroll to position [835, 0]
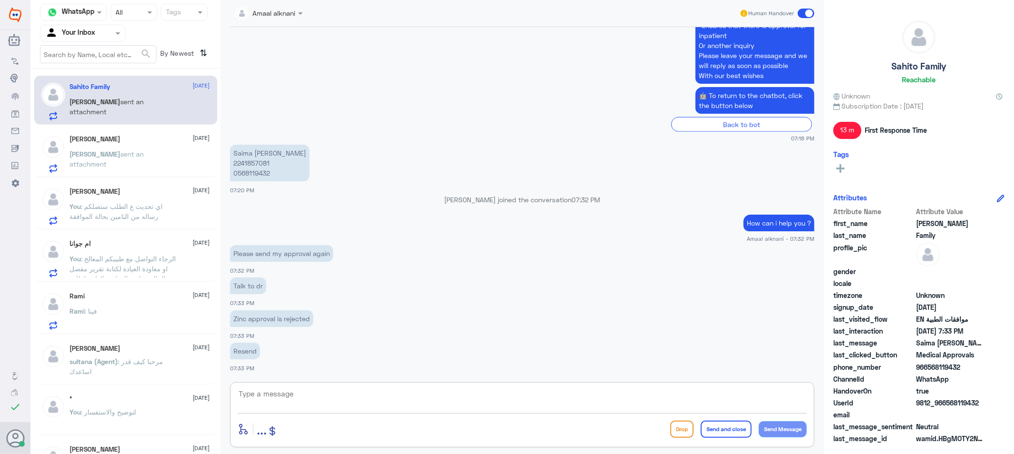
drag, startPoint x: 307, startPoint y: 398, endPoint x: 259, endPoint y: 410, distance: 50.1
click at [308, 398] on textarea at bounding box center [522, 398] width 569 height 23
click at [277, 316] on p "Zinc approval is rejected" at bounding box center [271, 318] width 83 height 17
click at [289, 405] on textarea at bounding box center [522, 398] width 569 height 23
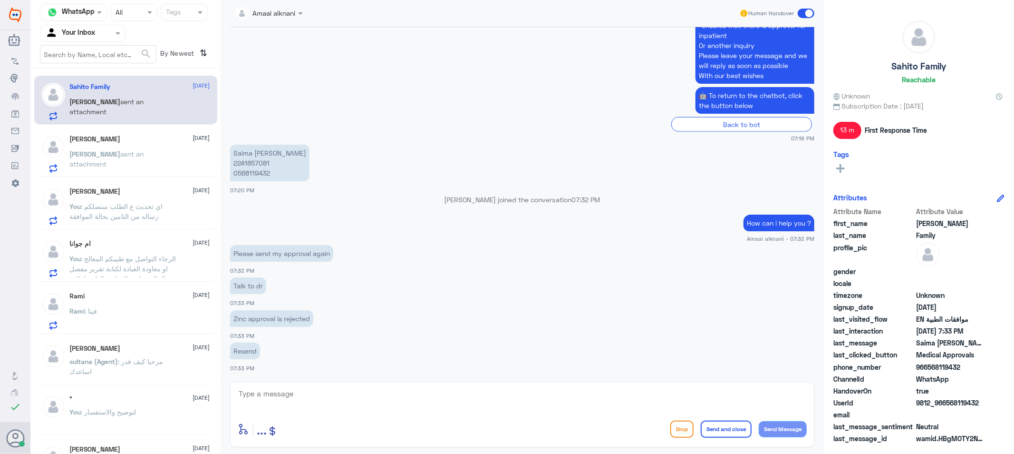
click at [259, 170] on p "Saima [PERSON_NAME] 2241857081 0568119432" at bounding box center [269, 163] width 79 height 37
copy p "0568119432"
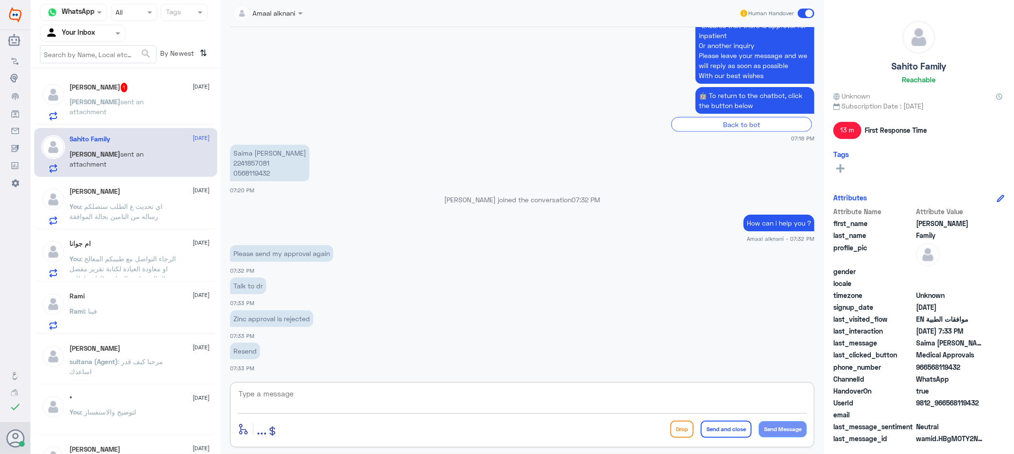
click at [303, 402] on textarea at bounding box center [522, 398] width 569 height 23
paste textarea "Your request has been followed up several times and is still rejected by insura…"
type textarea "Your request has been followed up several times and is still rejected by insura…"
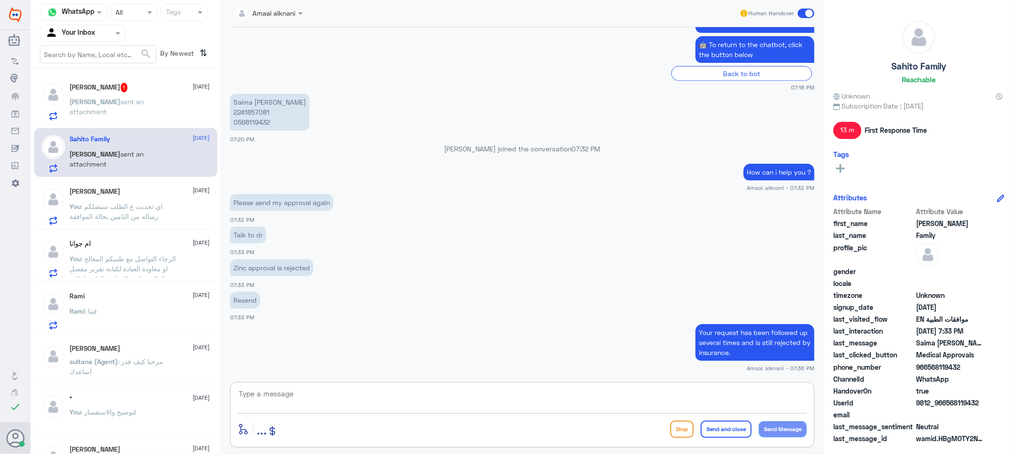
click at [673, 399] on textarea at bounding box center [522, 398] width 569 height 23
paste textarea "According to the insurance response NOT JSUTIFED"
type textarea "According to the insurance response NOT JSUTIFED"
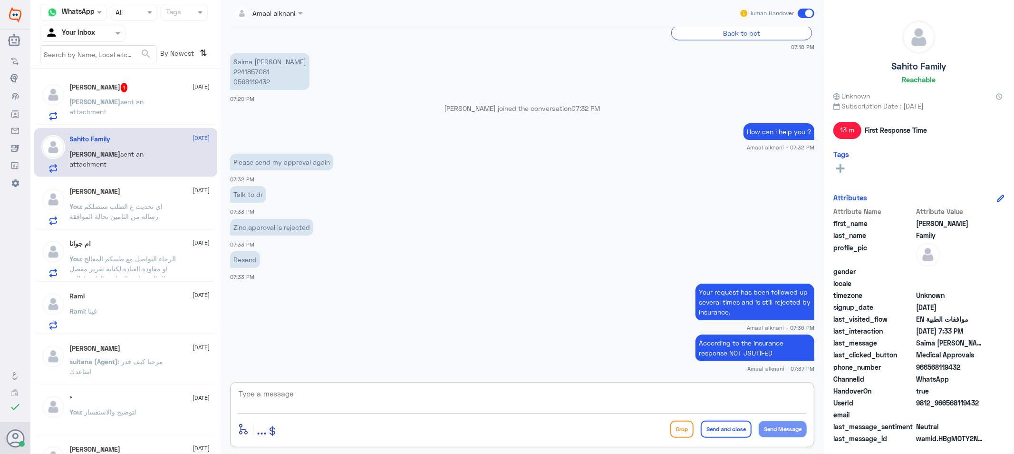
paste textarea "Please contact your insurance company for clarification and inquiries."
type textarea "Please contact your insurance company for clarification and inquiries."
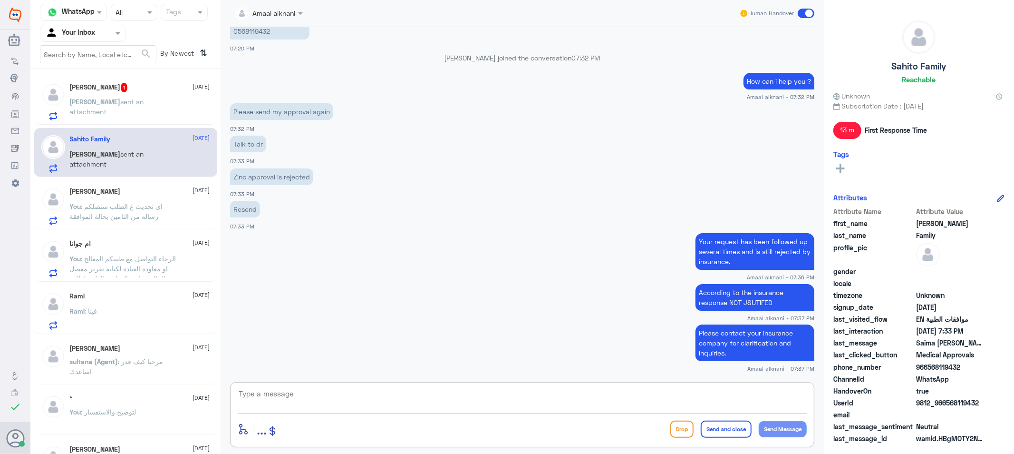
click at [353, 389] on textarea at bounding box center [522, 398] width 569 height 23
paste textarea "We wish you health"
type textarea "We wish you health"
click at [741, 435] on button "Send and close" at bounding box center [726, 428] width 51 height 17
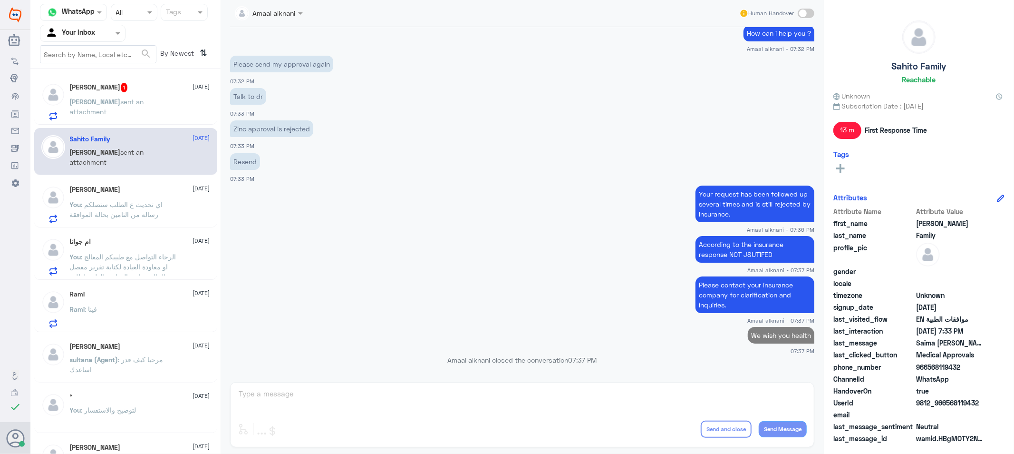
click at [144, 97] on span "sent an attachment" at bounding box center [107, 106] width 74 height 18
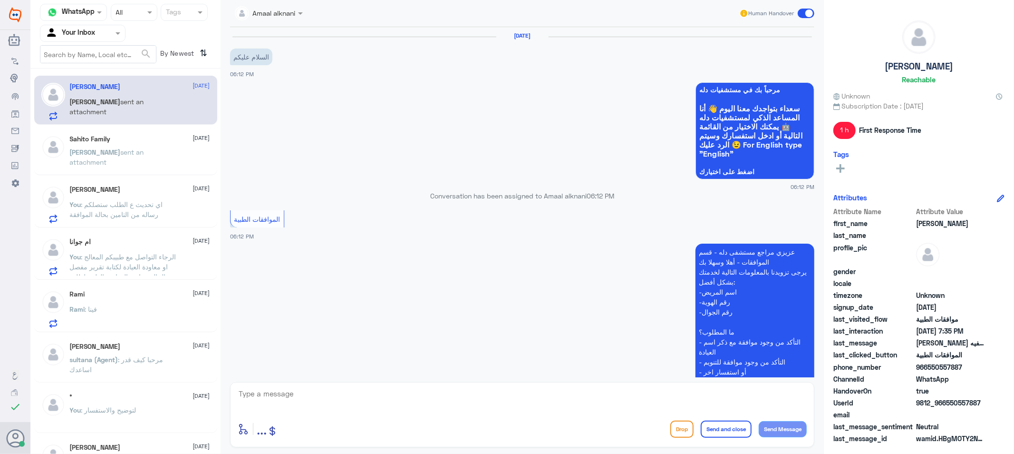
scroll to position [334, 0]
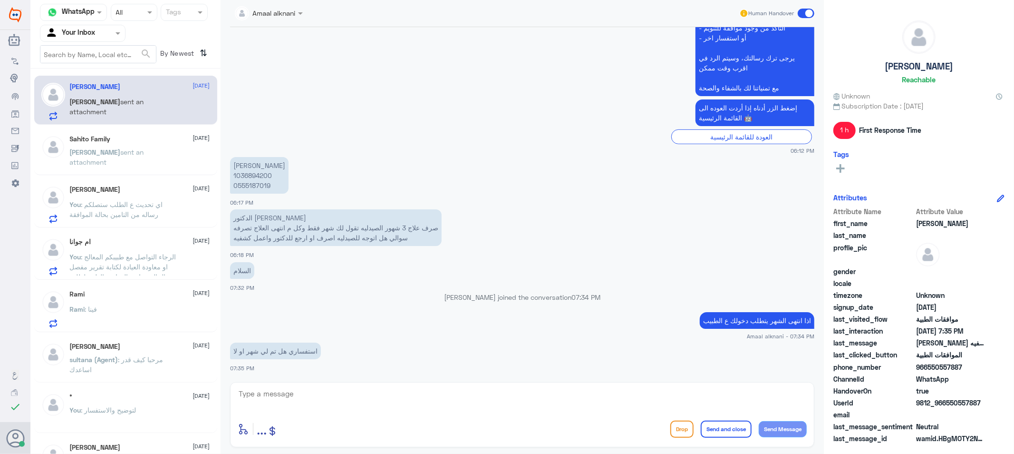
click at [317, 395] on textarea at bounding box center [522, 398] width 569 height 23
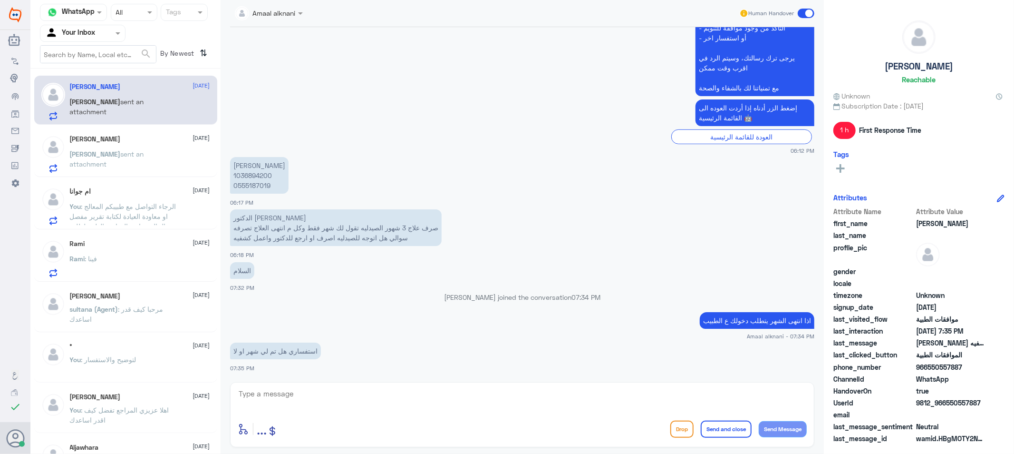
click at [247, 186] on p "[PERSON_NAME] 1036894200 0555187019" at bounding box center [259, 175] width 58 height 37
copy p "0555187019"
click at [326, 398] on textarea at bounding box center [522, 398] width 569 height 23
paste textarea "[DATE]"
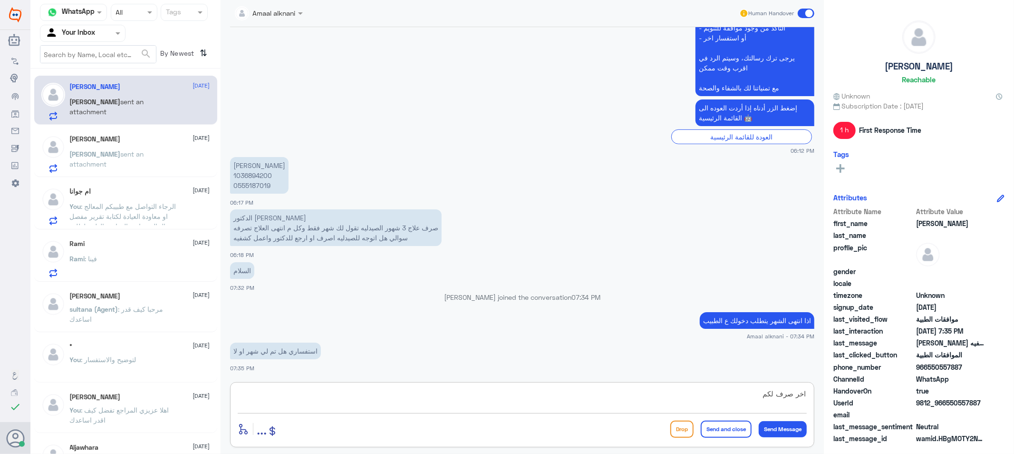
type textarea "اخر صرف لكم [DATE]"
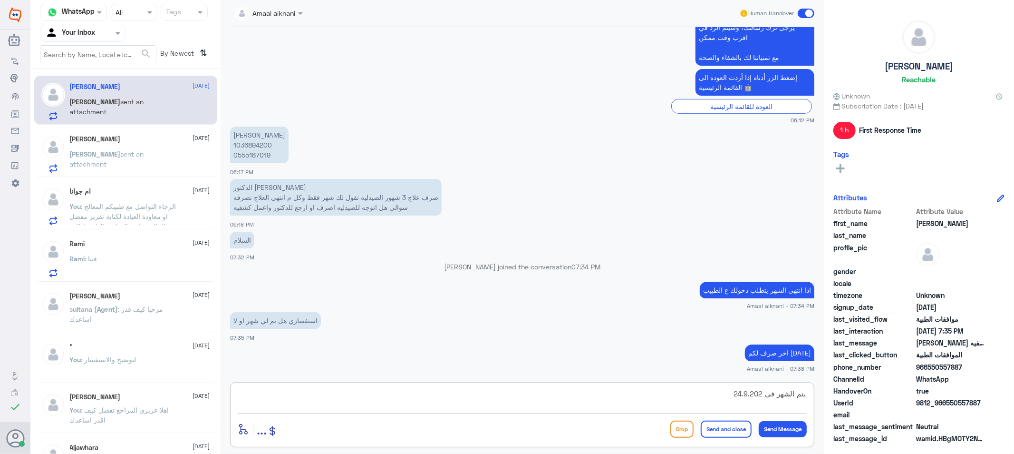
type textarea "يتم الشهر في [DATE]"
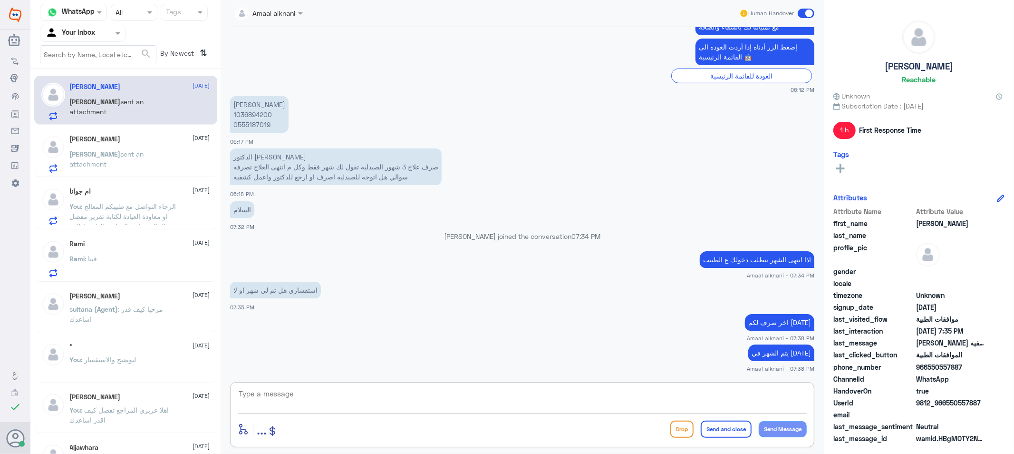
drag, startPoint x: 270, startPoint y: 399, endPoint x: 265, endPoint y: 402, distance: 5.8
click at [270, 400] on textarea at bounding box center [522, 398] width 569 height 23
type textarea "قدامكم العافية"
click at [733, 422] on button "Send and close" at bounding box center [726, 428] width 51 height 17
